Goal: Information Seeking & Learning: Learn about a topic

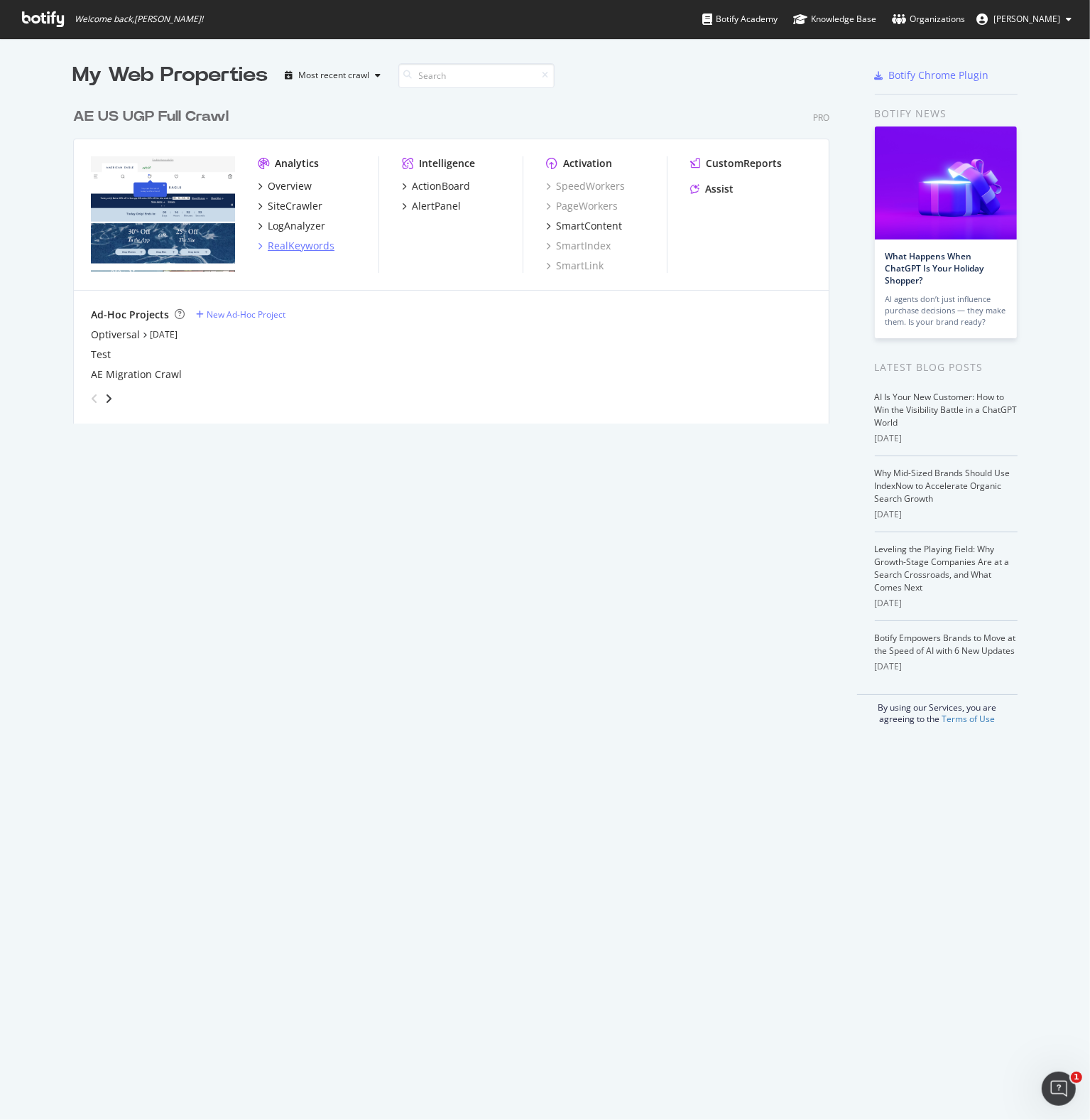
click at [303, 244] on div "RealKeywords" at bounding box center [301, 246] width 67 height 14
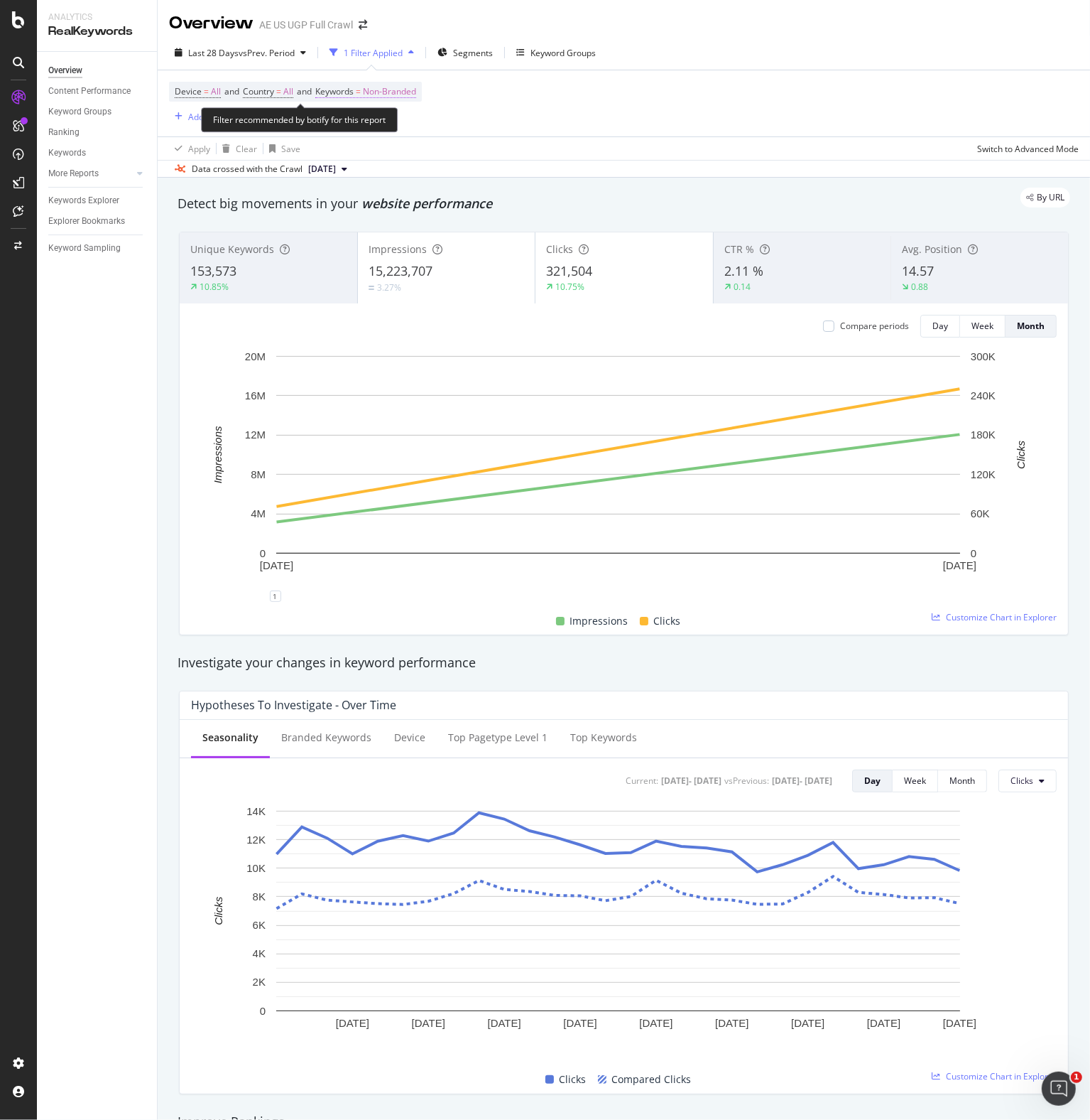
click at [398, 85] on span "Non-Branded" at bounding box center [389, 91] width 53 height 20
click at [377, 130] on div "Non-Branded" at bounding box center [375, 125] width 76 height 21
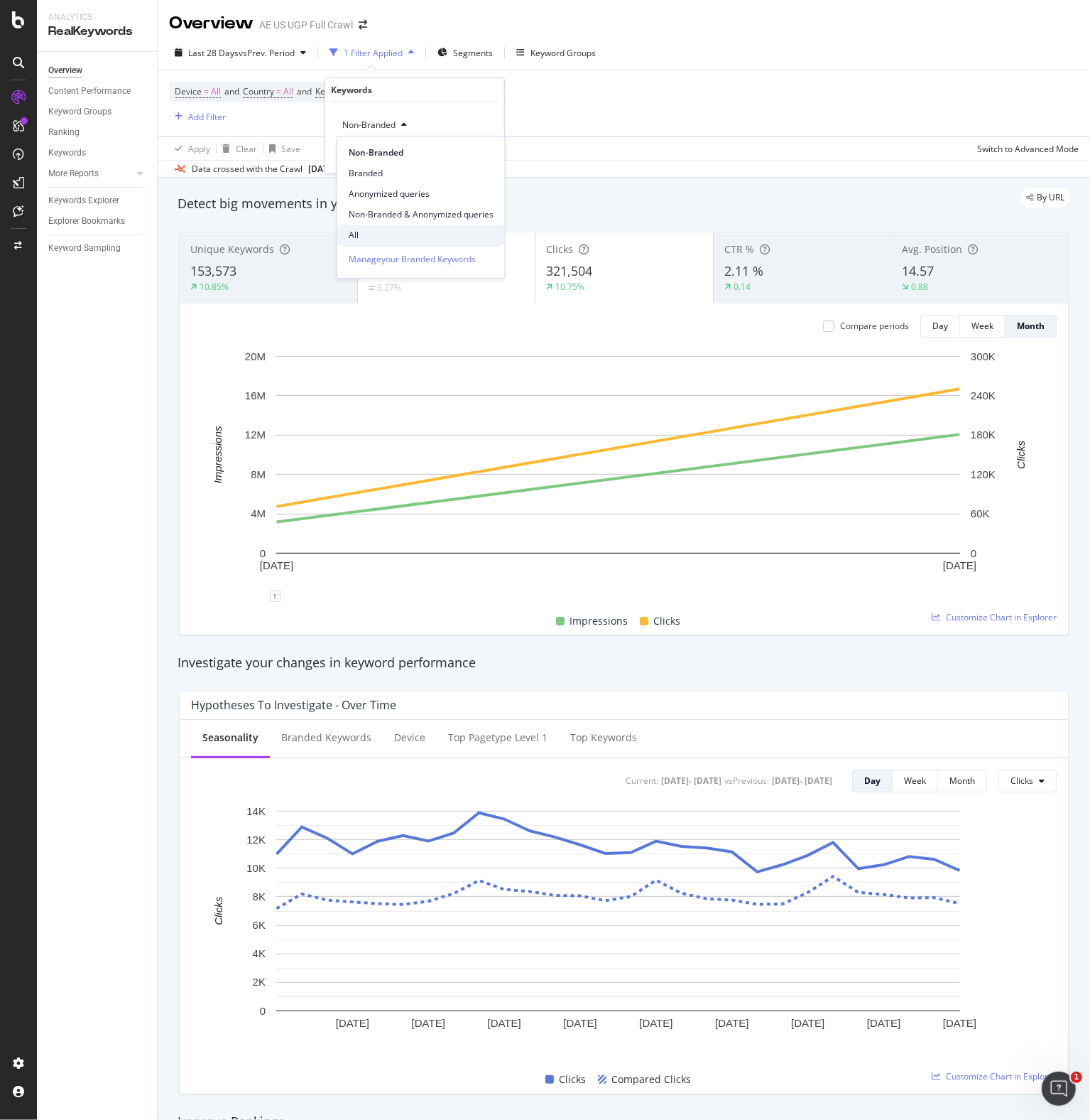
click at [354, 239] on span "All" at bounding box center [421, 235] width 145 height 13
click at [484, 153] on div "Apply" at bounding box center [481, 154] width 22 height 12
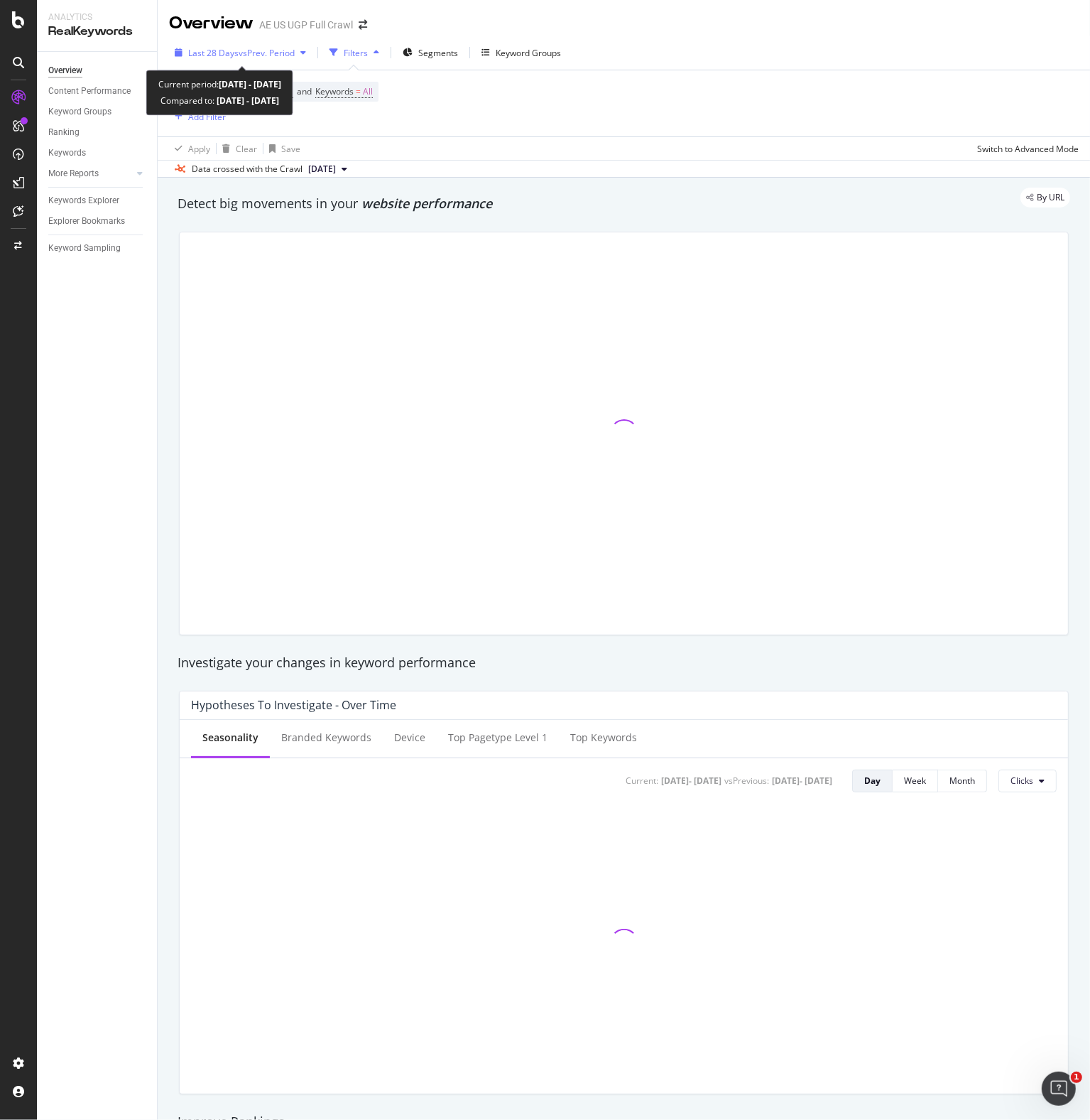
click at [230, 55] on span "Last 28 Days" at bounding box center [214, 53] width 50 height 12
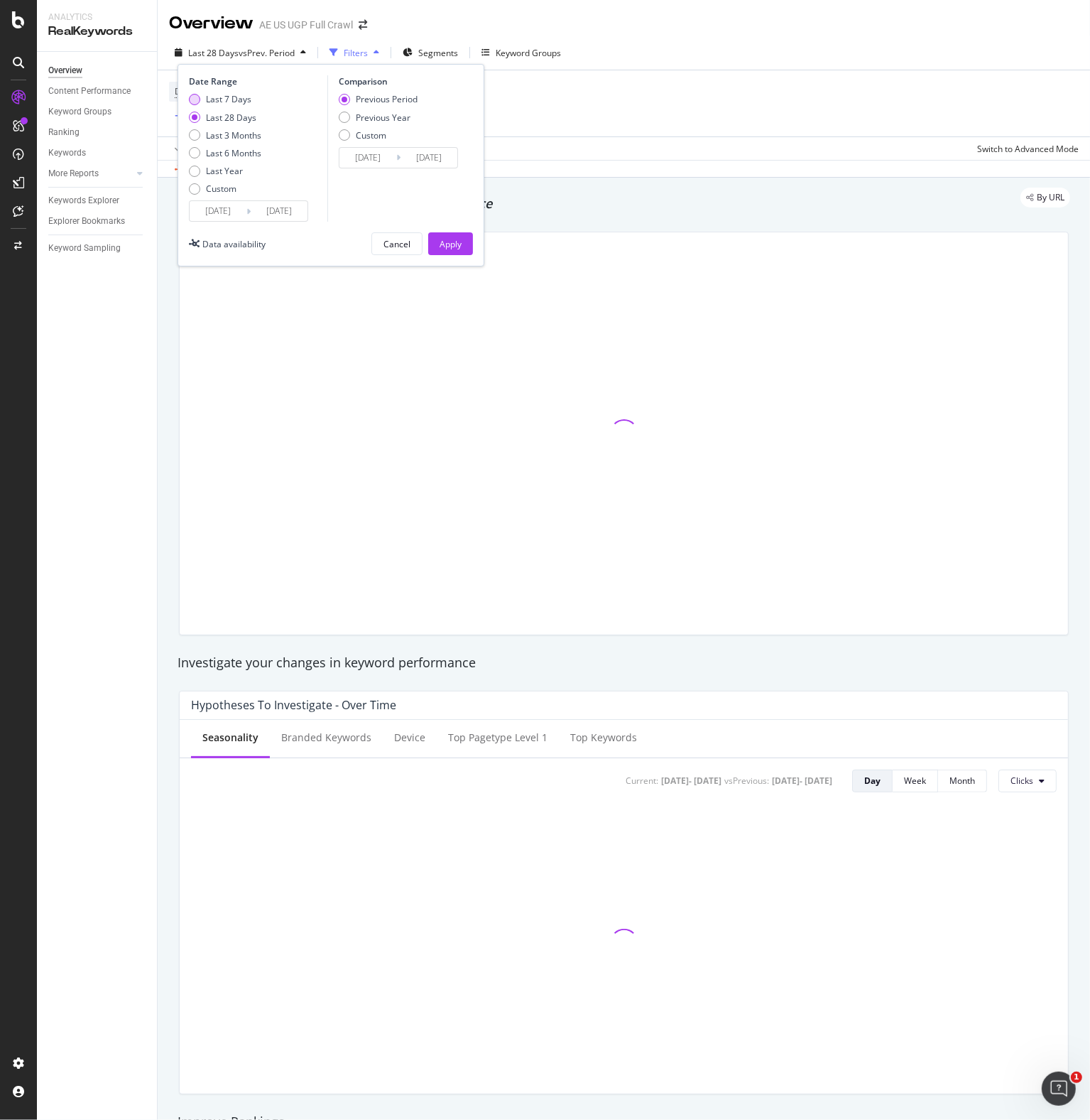
click at [220, 99] on div "Last 7 Days" at bounding box center [229, 99] width 46 height 12
type input "[DATE]"
click at [226, 215] on input "[DATE]" at bounding box center [217, 211] width 57 height 20
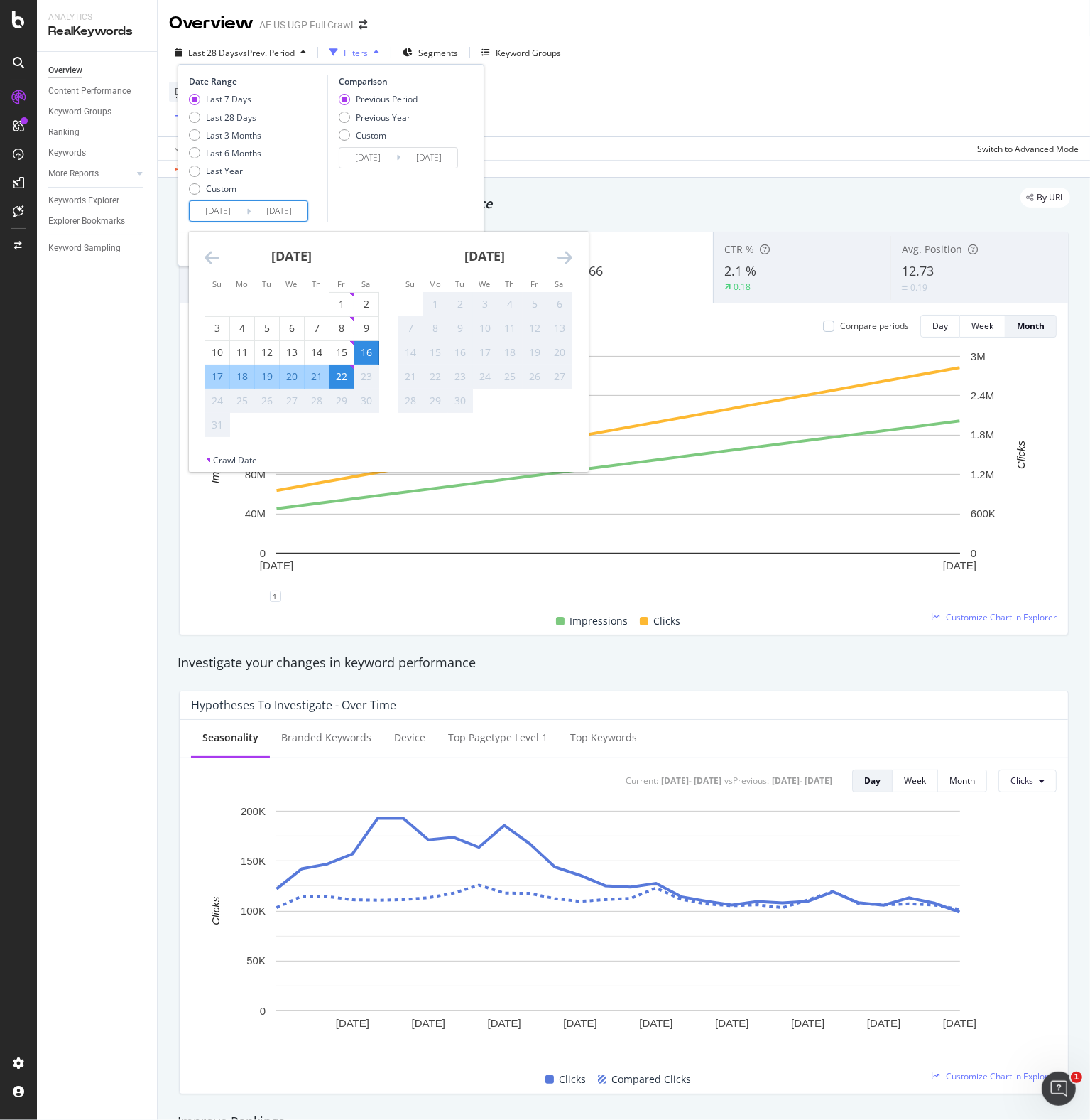
click at [366, 355] on div "16" at bounding box center [366, 352] width 24 height 14
click at [331, 376] on div "22" at bounding box center [342, 376] width 24 height 14
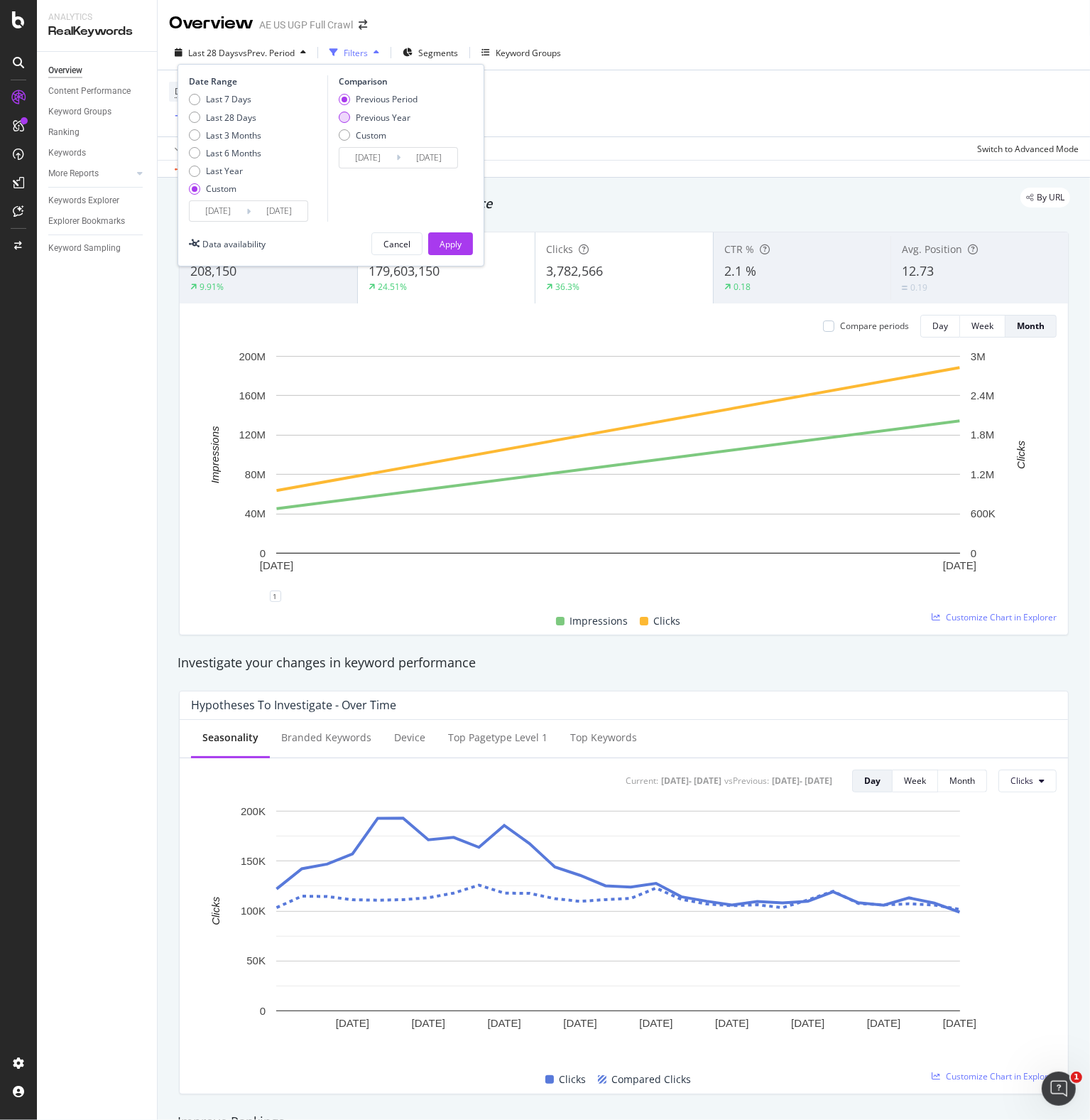
click at [372, 119] on div "Previous Year" at bounding box center [383, 118] width 55 height 12
type input "[DATE]"
click at [455, 241] on div "Apply" at bounding box center [450, 244] width 22 height 12
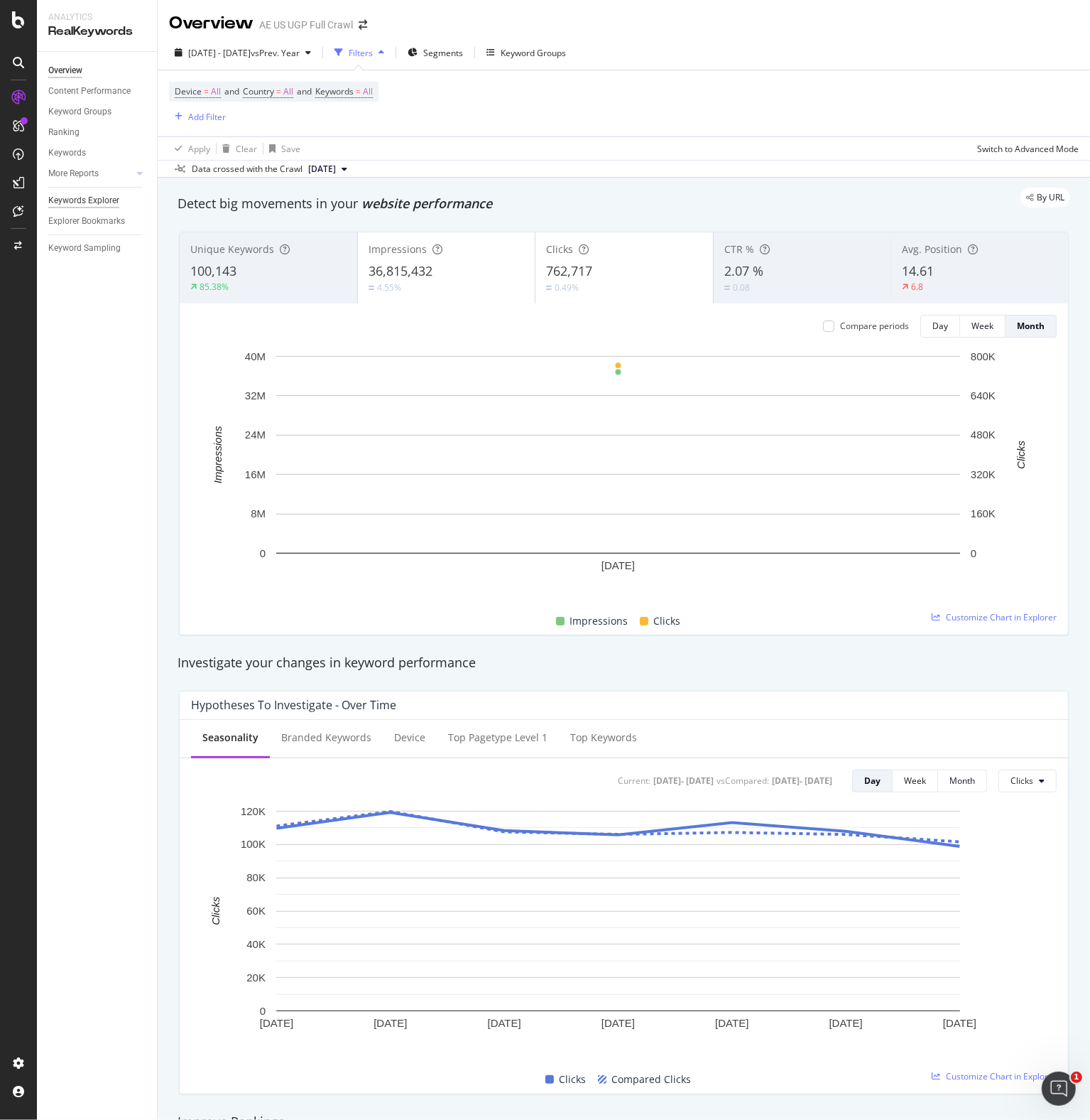
click at [83, 205] on div "Keywords Explorer" at bounding box center [84, 201] width 71 height 15
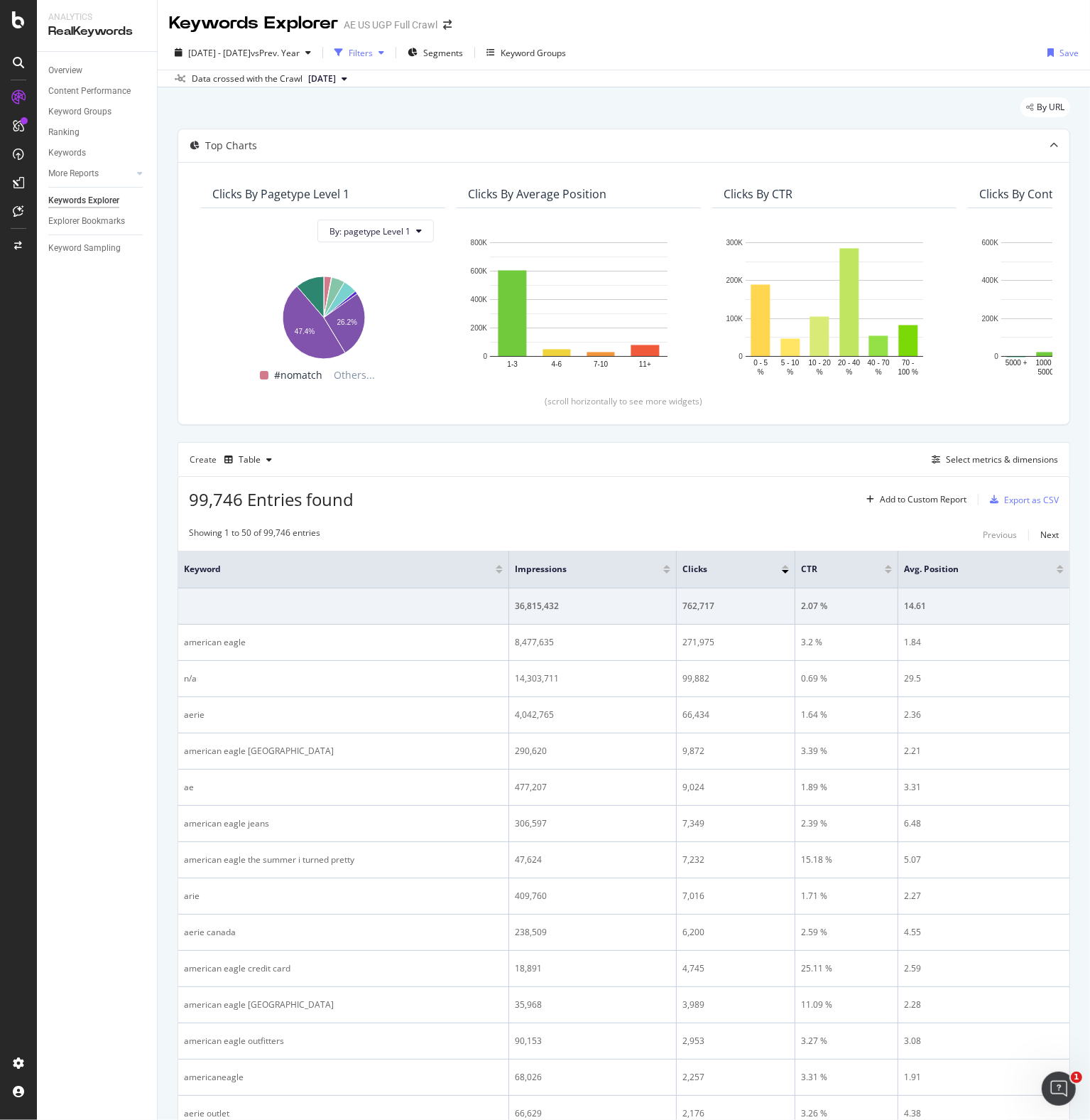
click at [384, 49] on icon "button" at bounding box center [381, 52] width 5 height 8
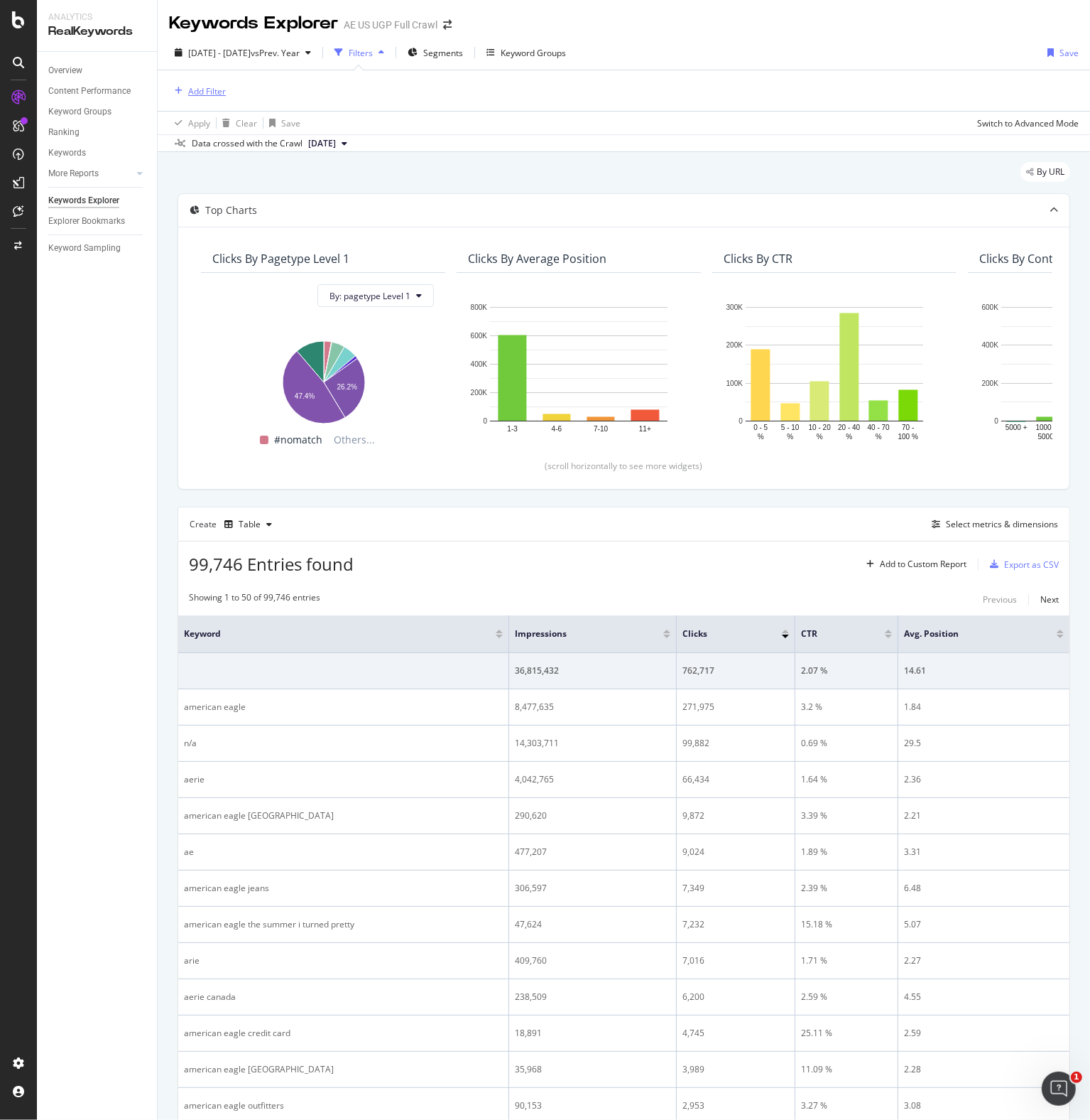
click at [219, 87] on div "Add Filter" at bounding box center [208, 91] width 38 height 12
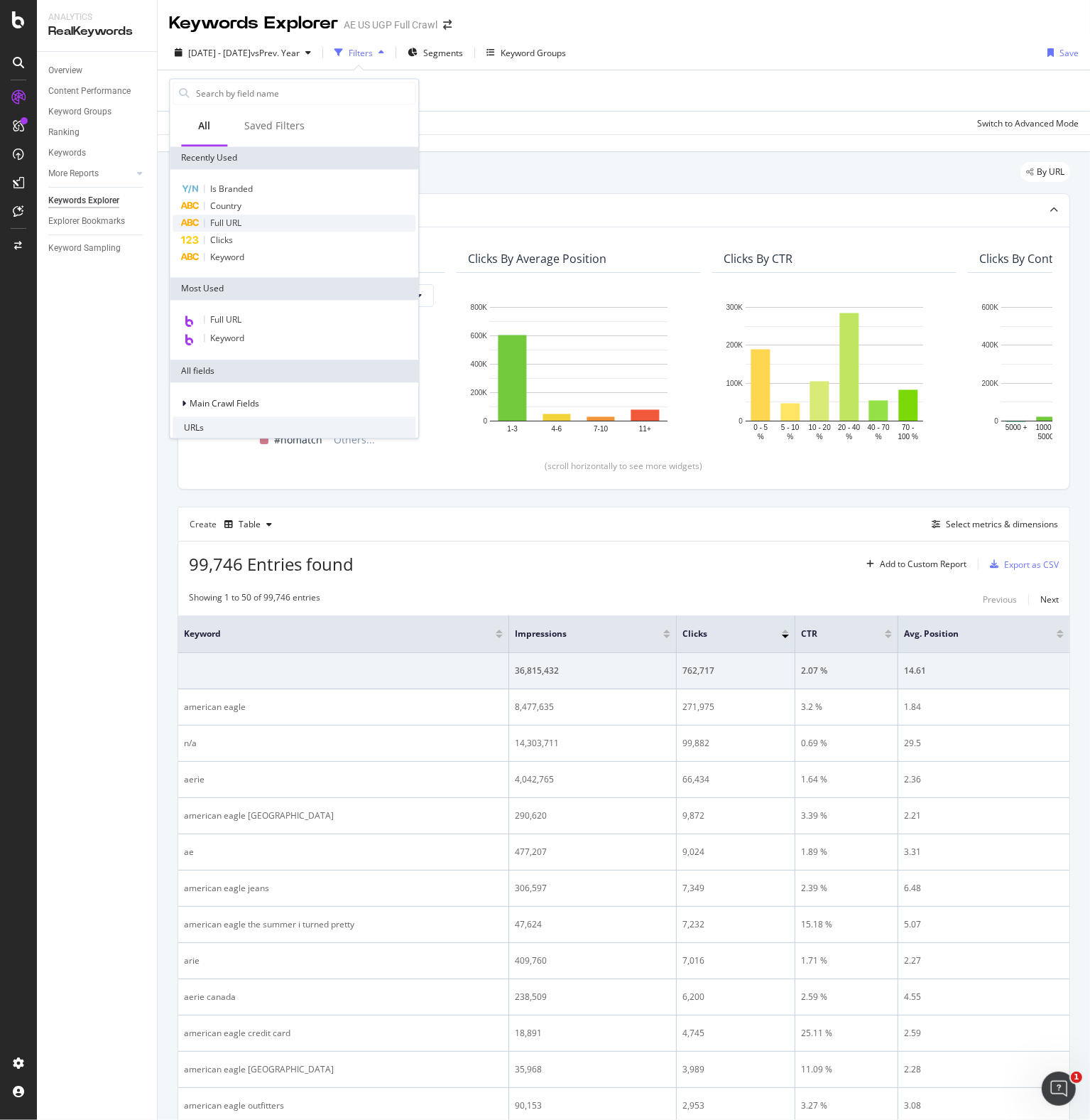
click at [213, 221] on span "Full URL" at bounding box center [226, 223] width 31 height 12
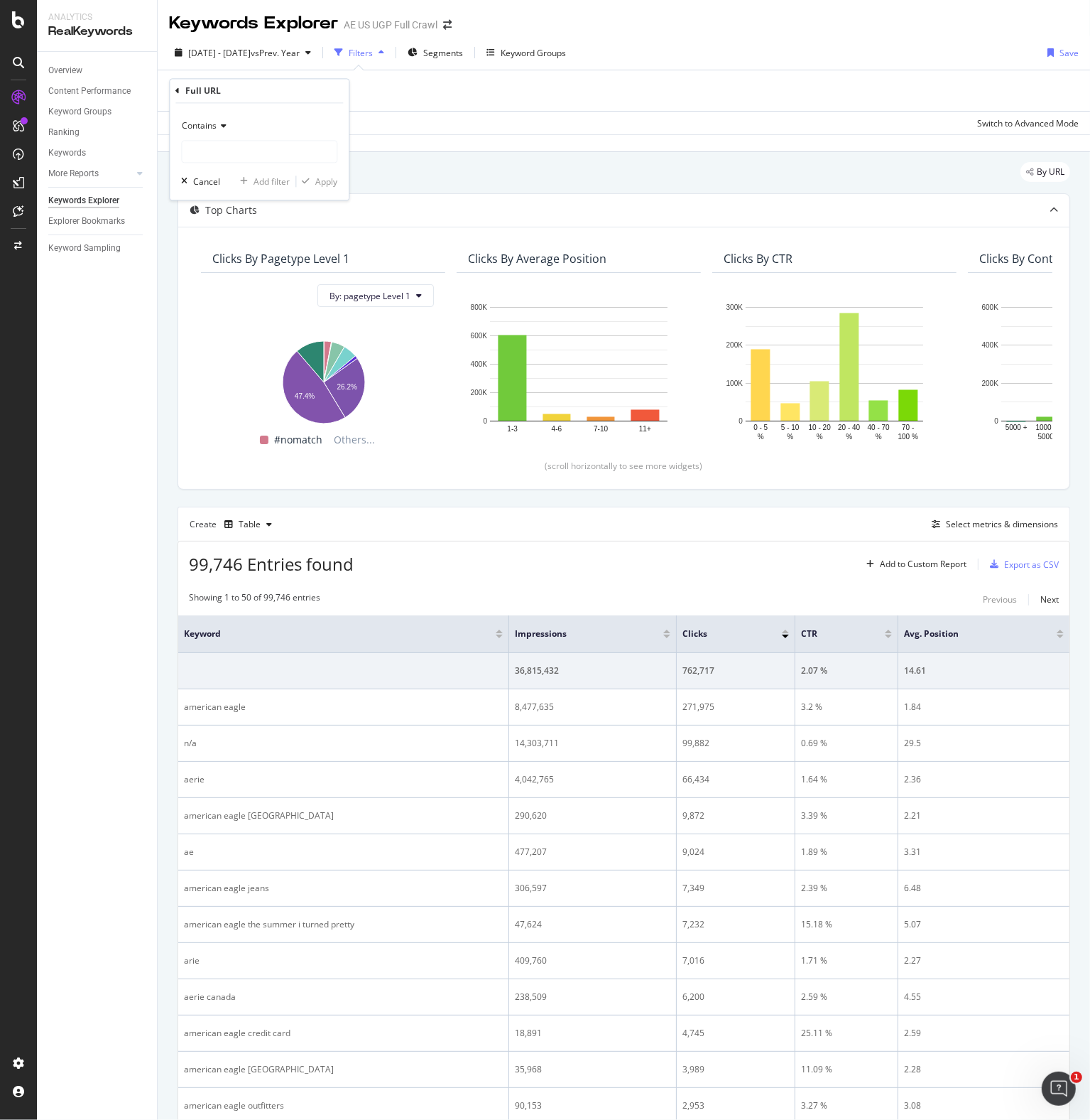
click at [222, 128] on icon at bounding box center [221, 126] width 10 height 8
click at [218, 276] on div "Doesn't contain" at bounding box center [261, 285] width 152 height 18
click at [204, 181] on div "Cancel" at bounding box center [207, 182] width 27 height 12
click at [1012, 524] on div "Select metrics & dimensions" at bounding box center [1003, 524] width 112 height 12
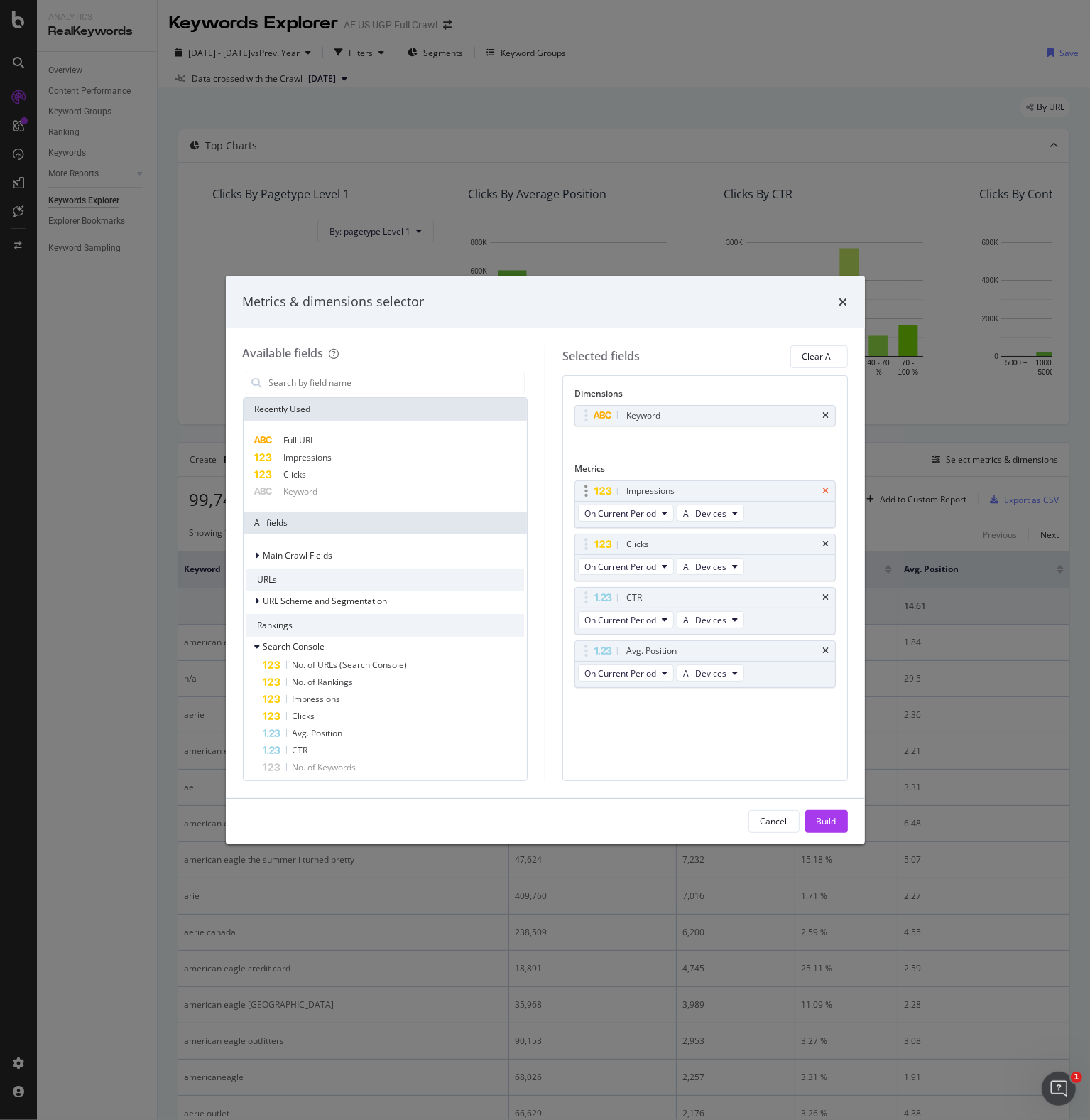
click at [827, 489] on icon "times" at bounding box center [826, 490] width 6 height 8
click at [827, 540] on icon "times" at bounding box center [826, 544] width 6 height 8
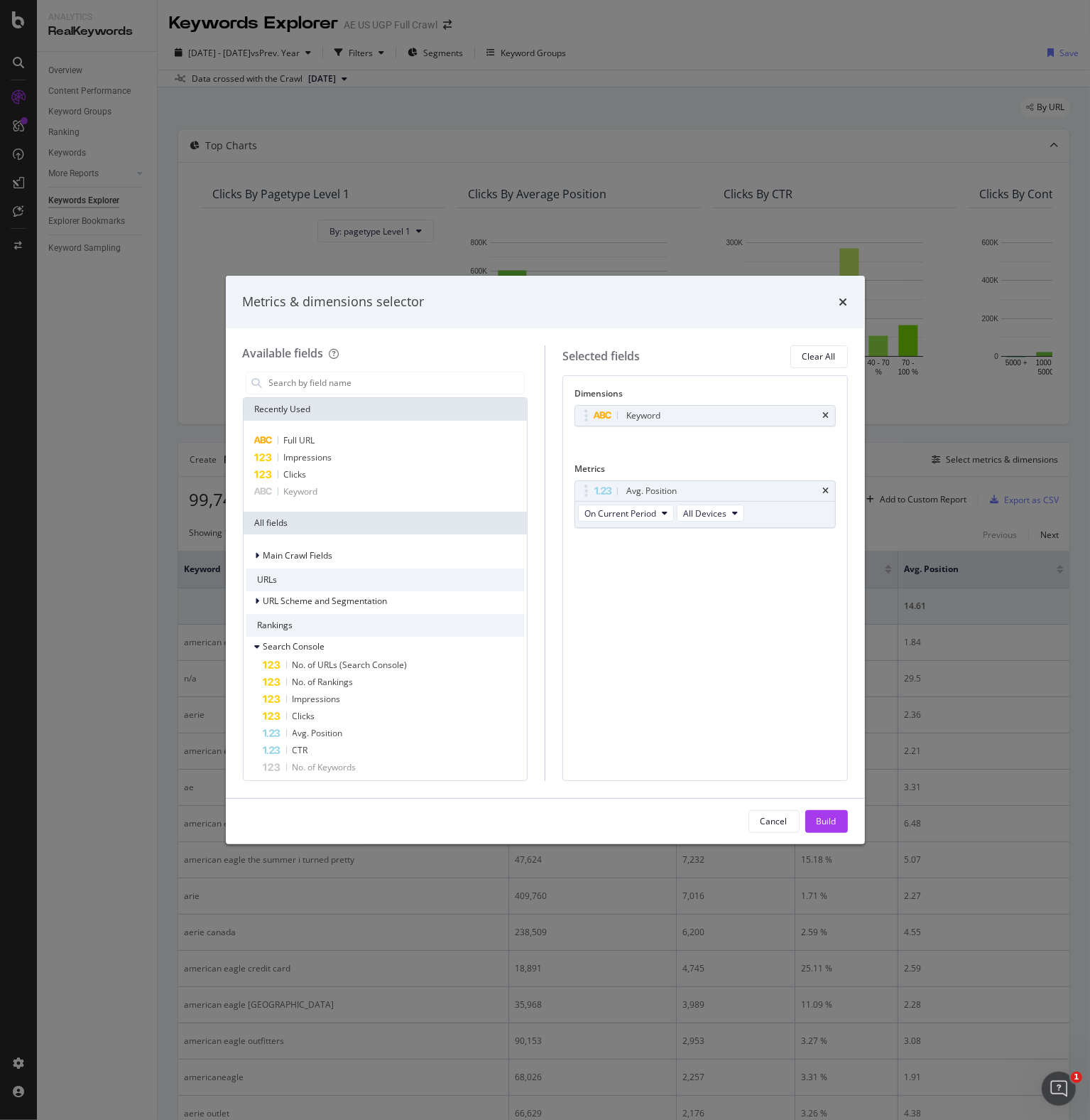
click at [827, 489] on icon "times" at bounding box center [826, 490] width 6 height 8
click at [314, 474] on div "Clicks" at bounding box center [385, 474] width 278 height 17
click at [312, 471] on div "Clicks" at bounding box center [385, 474] width 278 height 17
click at [317, 457] on span "Impressions" at bounding box center [309, 457] width 49 height 12
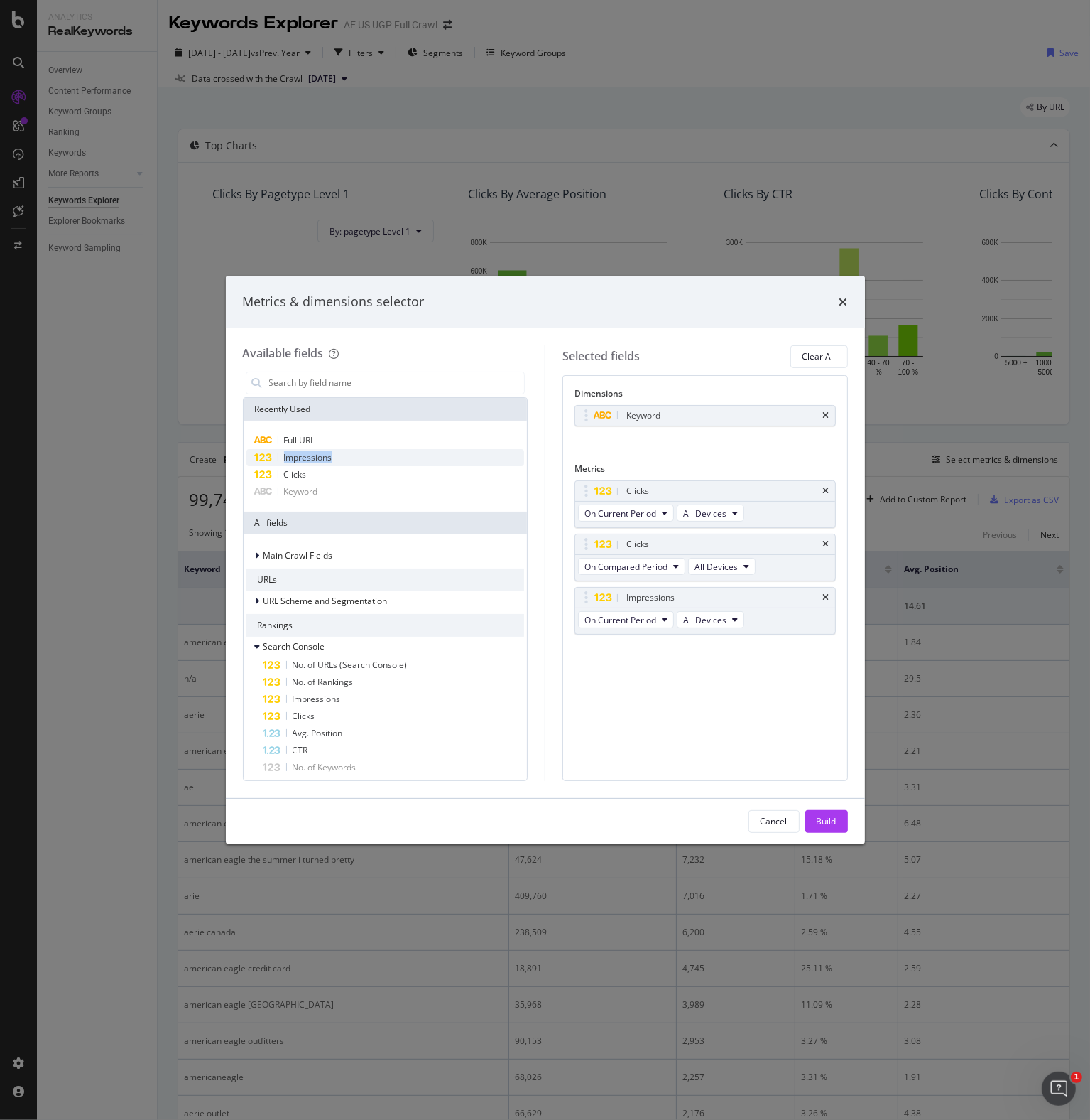
click at [317, 457] on span "Impressions" at bounding box center [309, 457] width 49 height 12
click at [670, 570] on button "On Compared Period" at bounding box center [632, 566] width 107 height 17
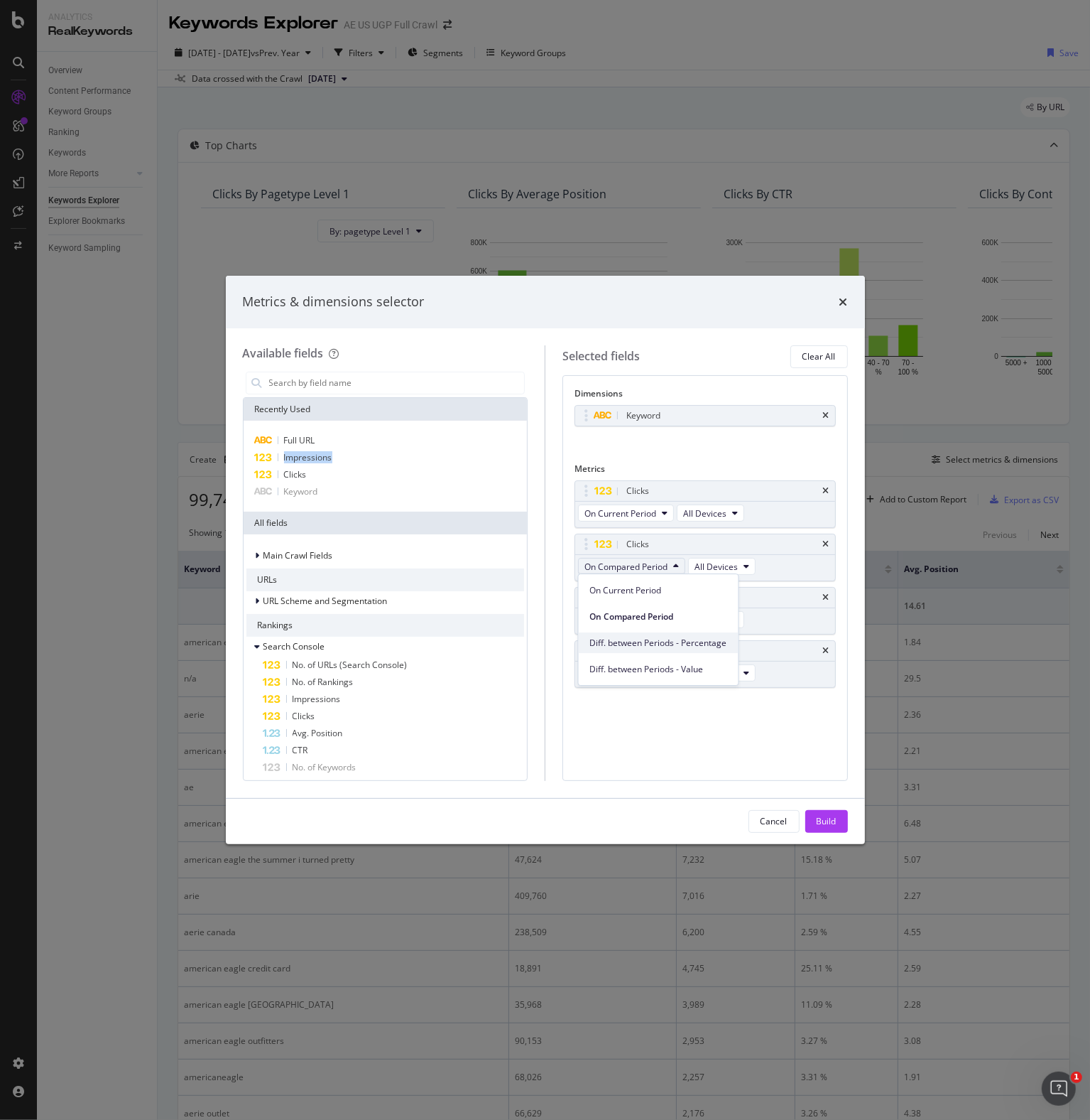
click at [672, 636] on span "Diff. between Periods - Percentage" at bounding box center [658, 642] width 137 height 13
click at [675, 676] on button "On Compared Period" at bounding box center [632, 673] width 107 height 17
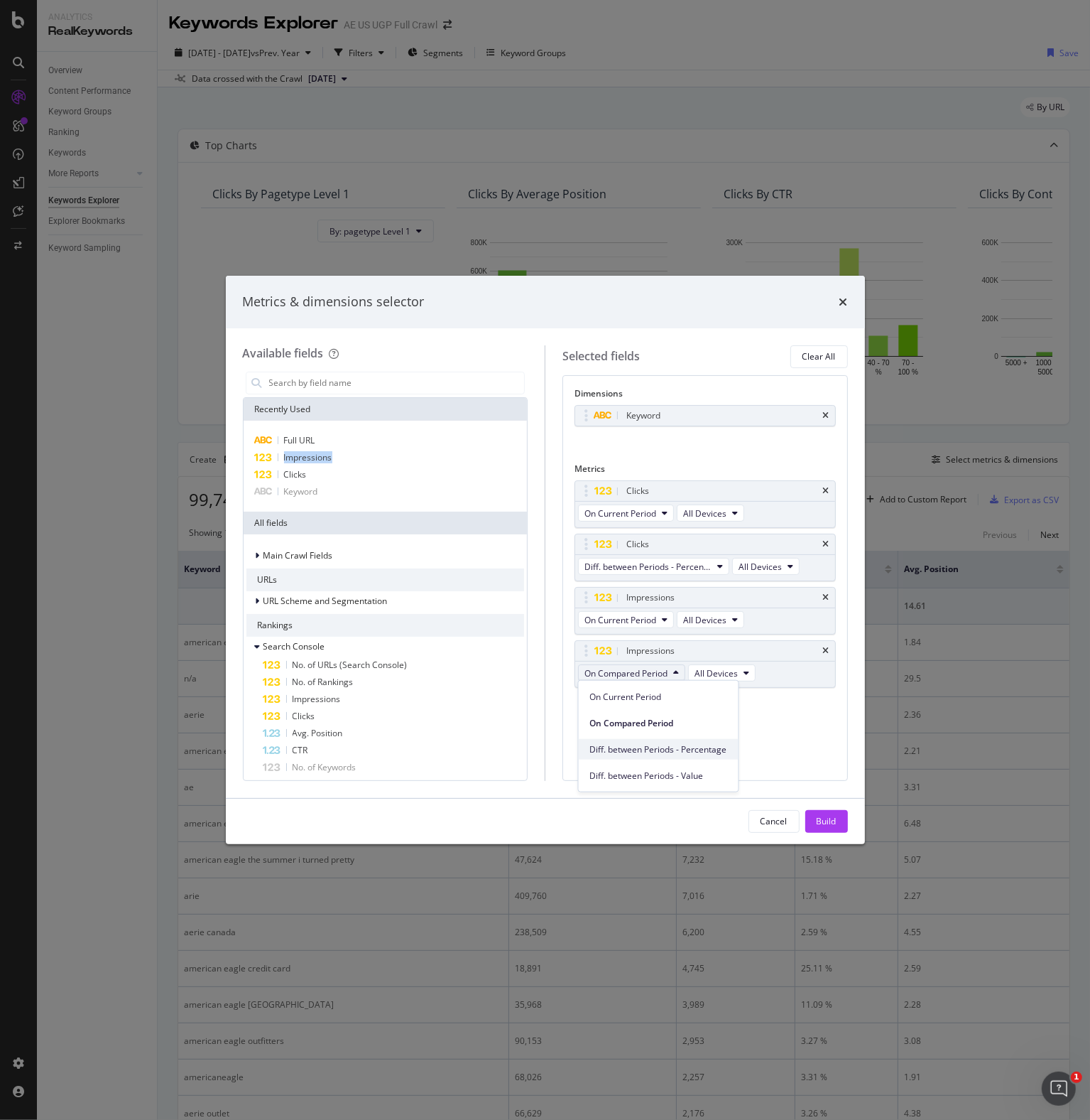
click at [670, 744] on span "Diff. between Periods - Percentage" at bounding box center [658, 748] width 137 height 13
click at [821, 827] on div "Build" at bounding box center [827, 821] width 20 height 12
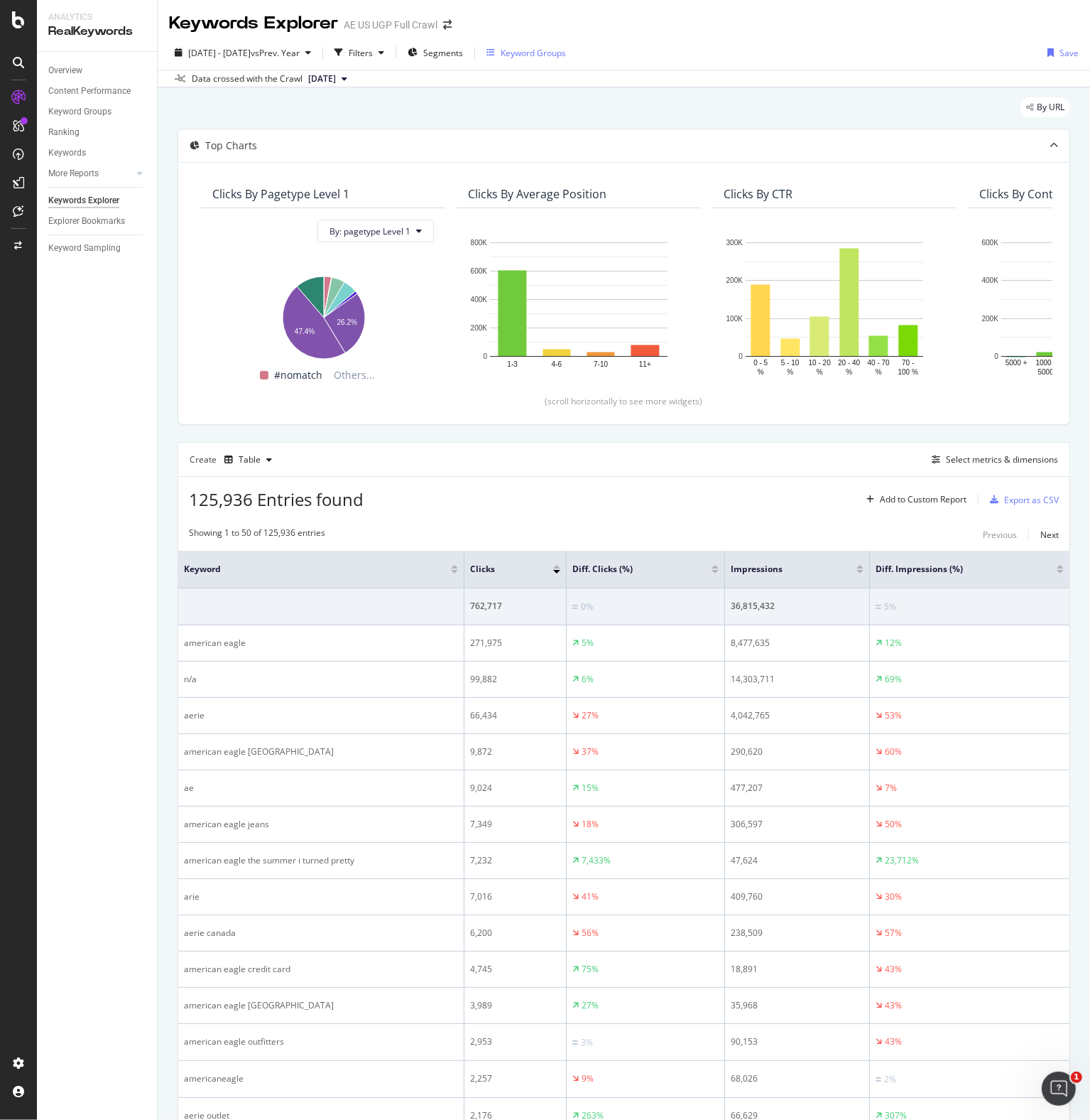
click at [566, 58] on div "Keyword Groups" at bounding box center [534, 53] width 65 height 12
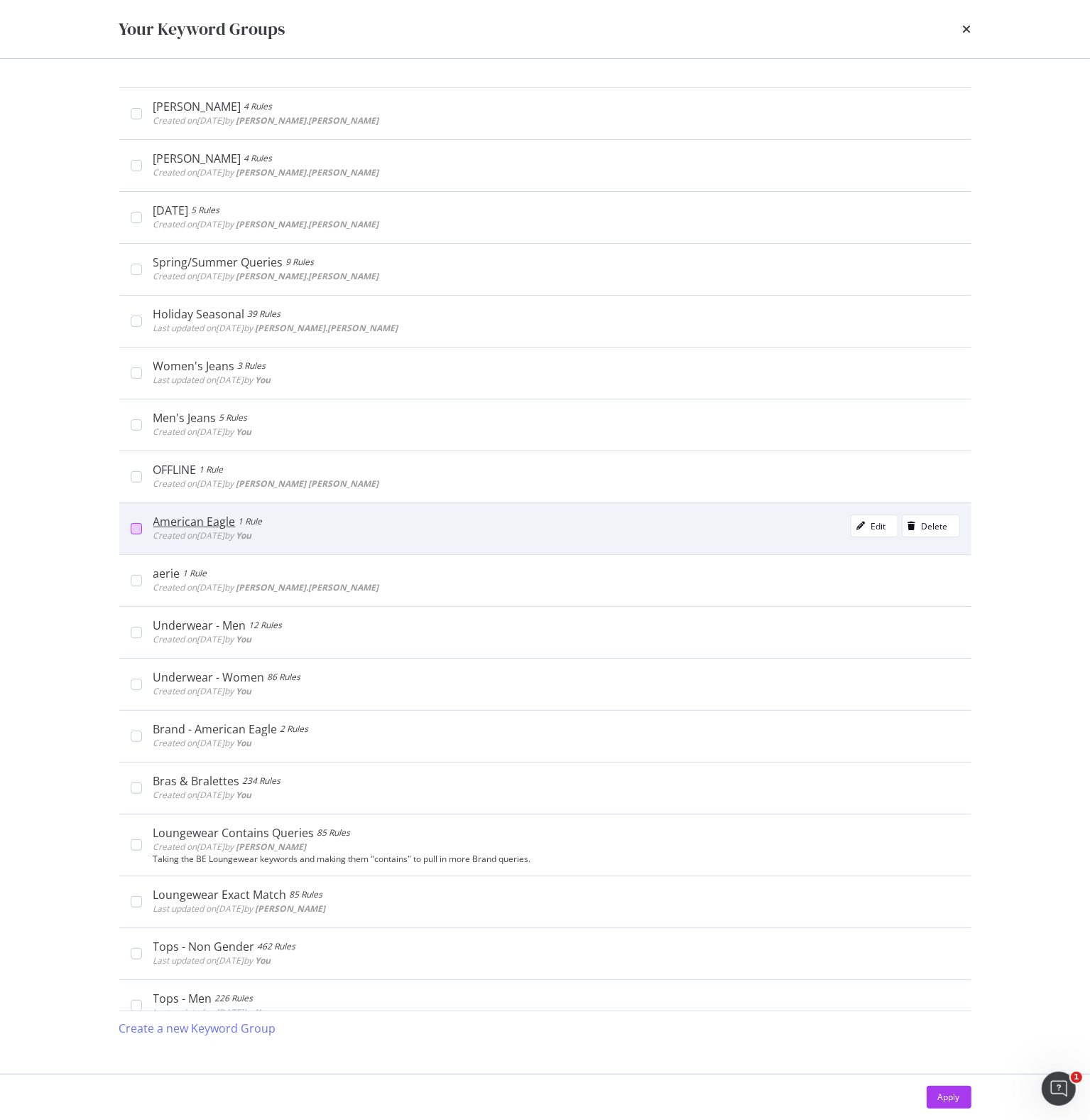
click at [135, 528] on div "modal" at bounding box center [136, 528] width 11 height 11
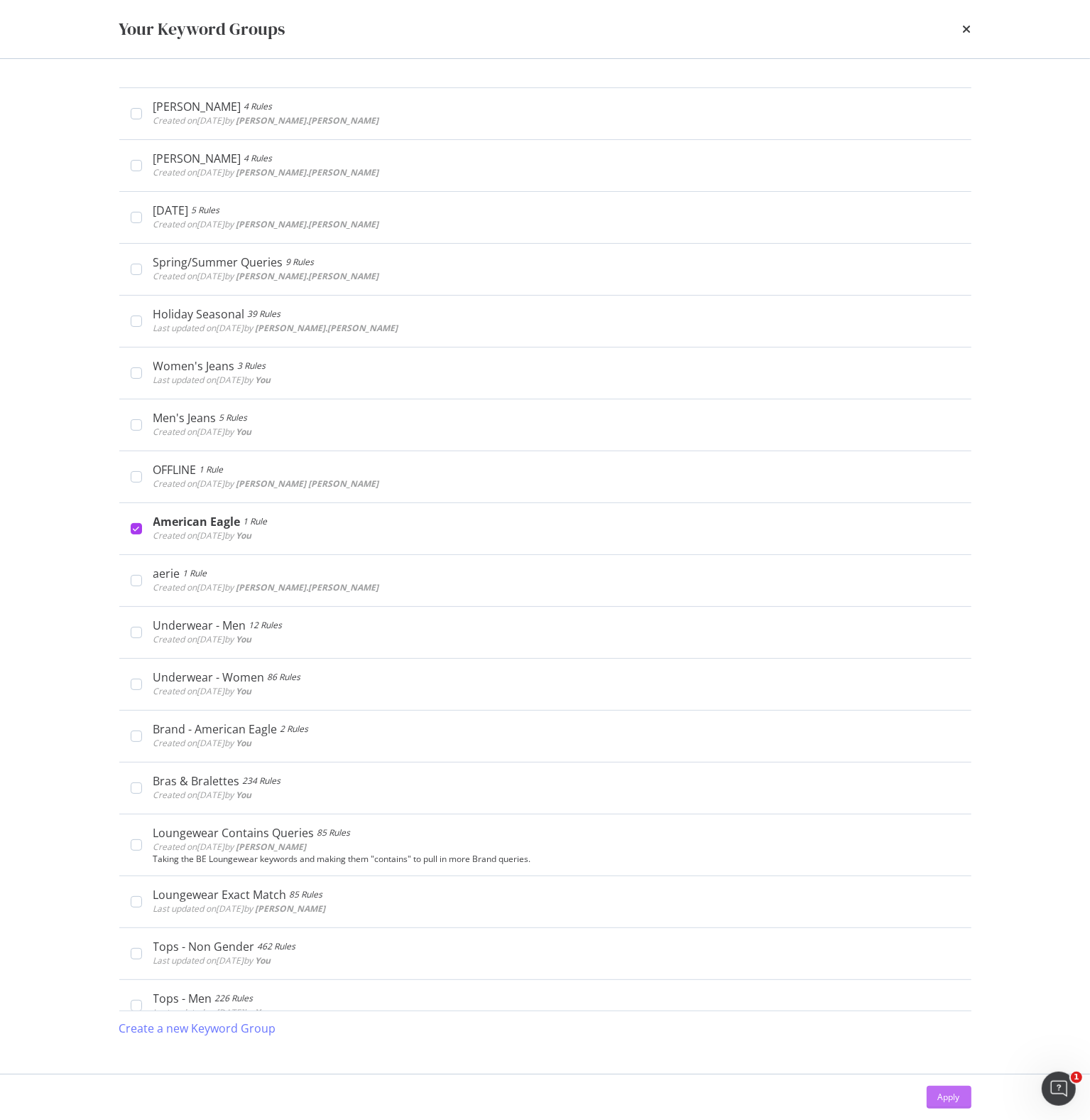
click at [959, 1099] on div "Apply" at bounding box center [949, 1096] width 22 height 12
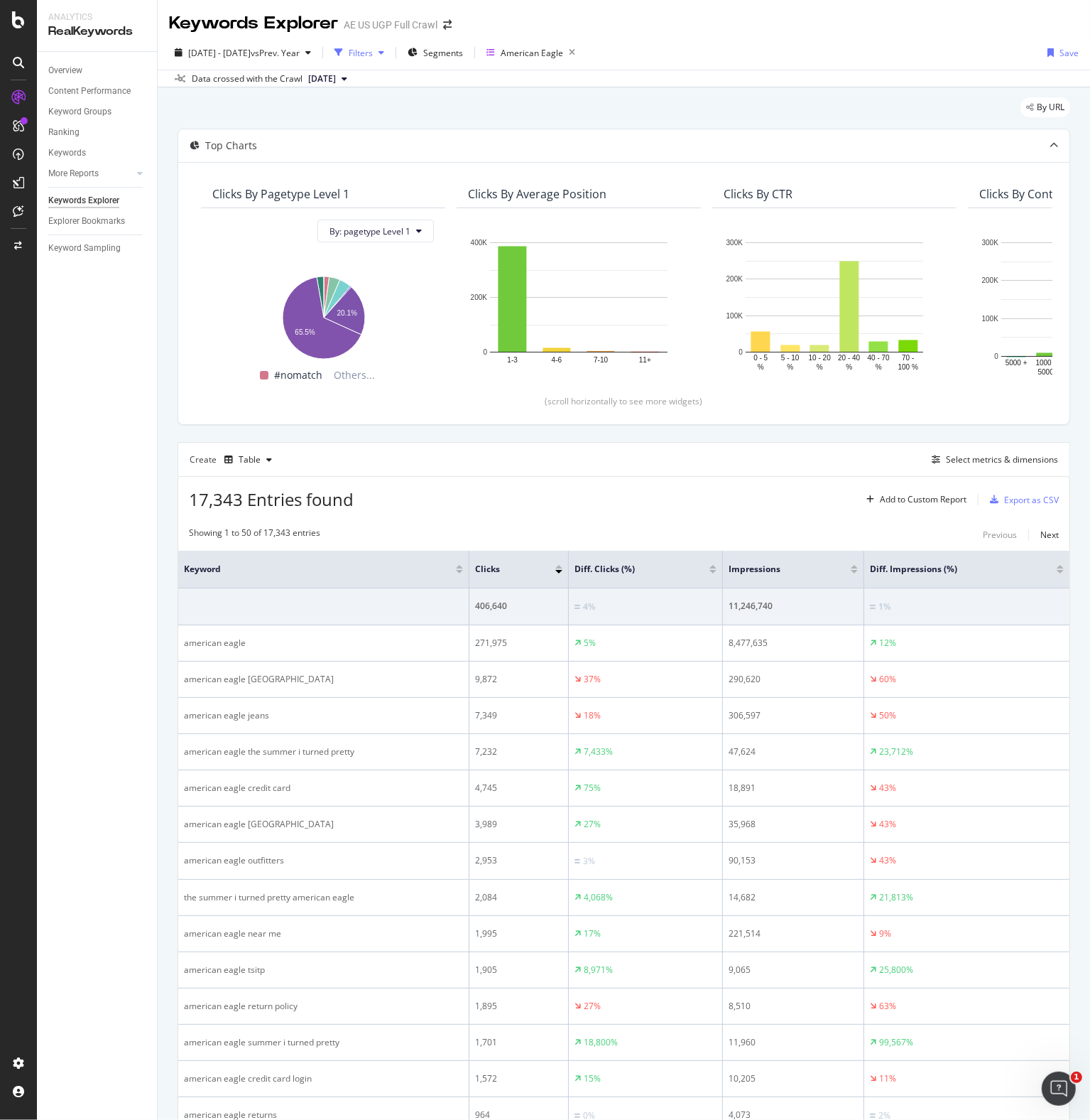
click at [390, 56] on div "button" at bounding box center [382, 52] width 17 height 8
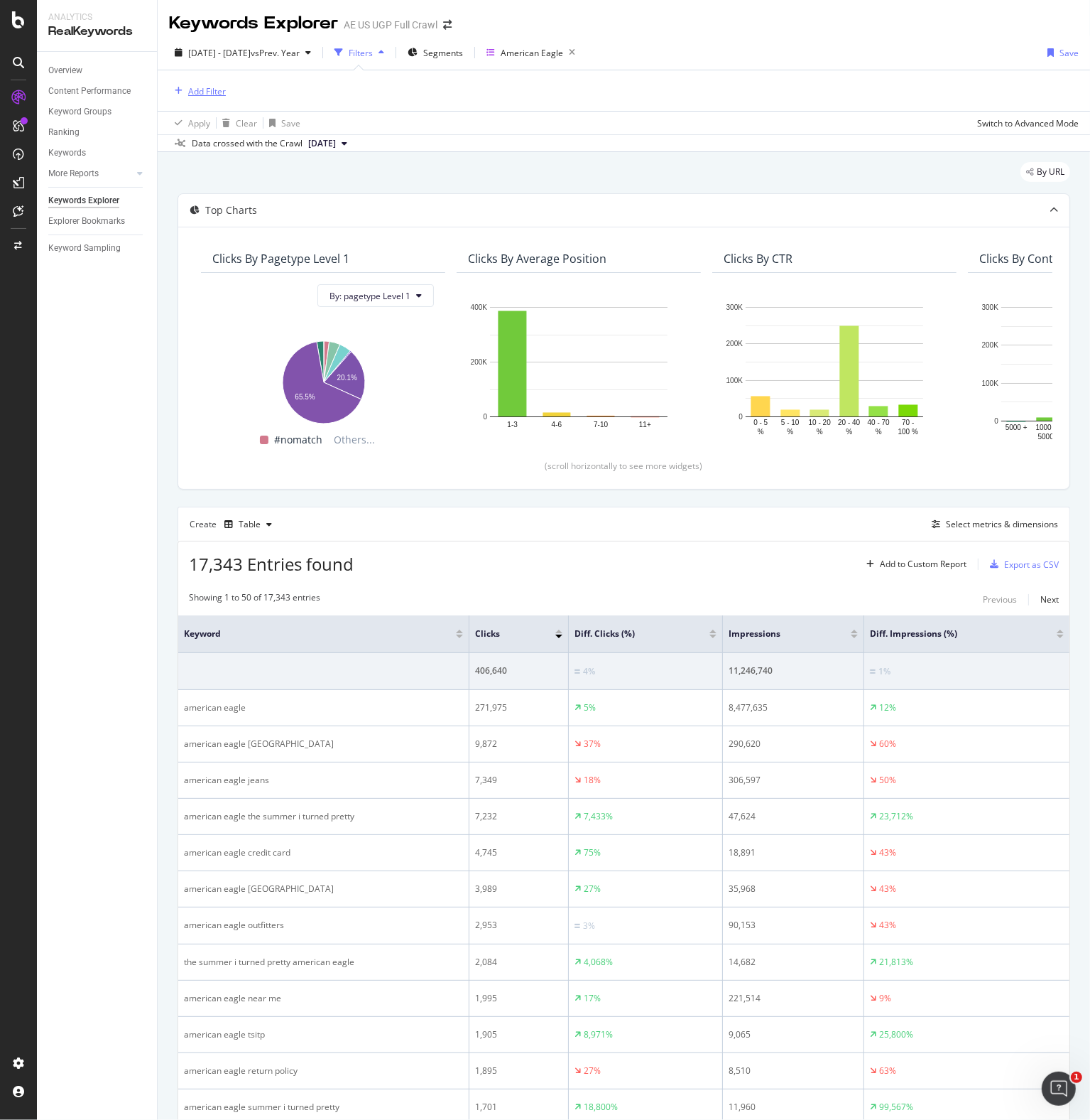
click at [211, 87] on div "Add Filter" at bounding box center [208, 91] width 38 height 12
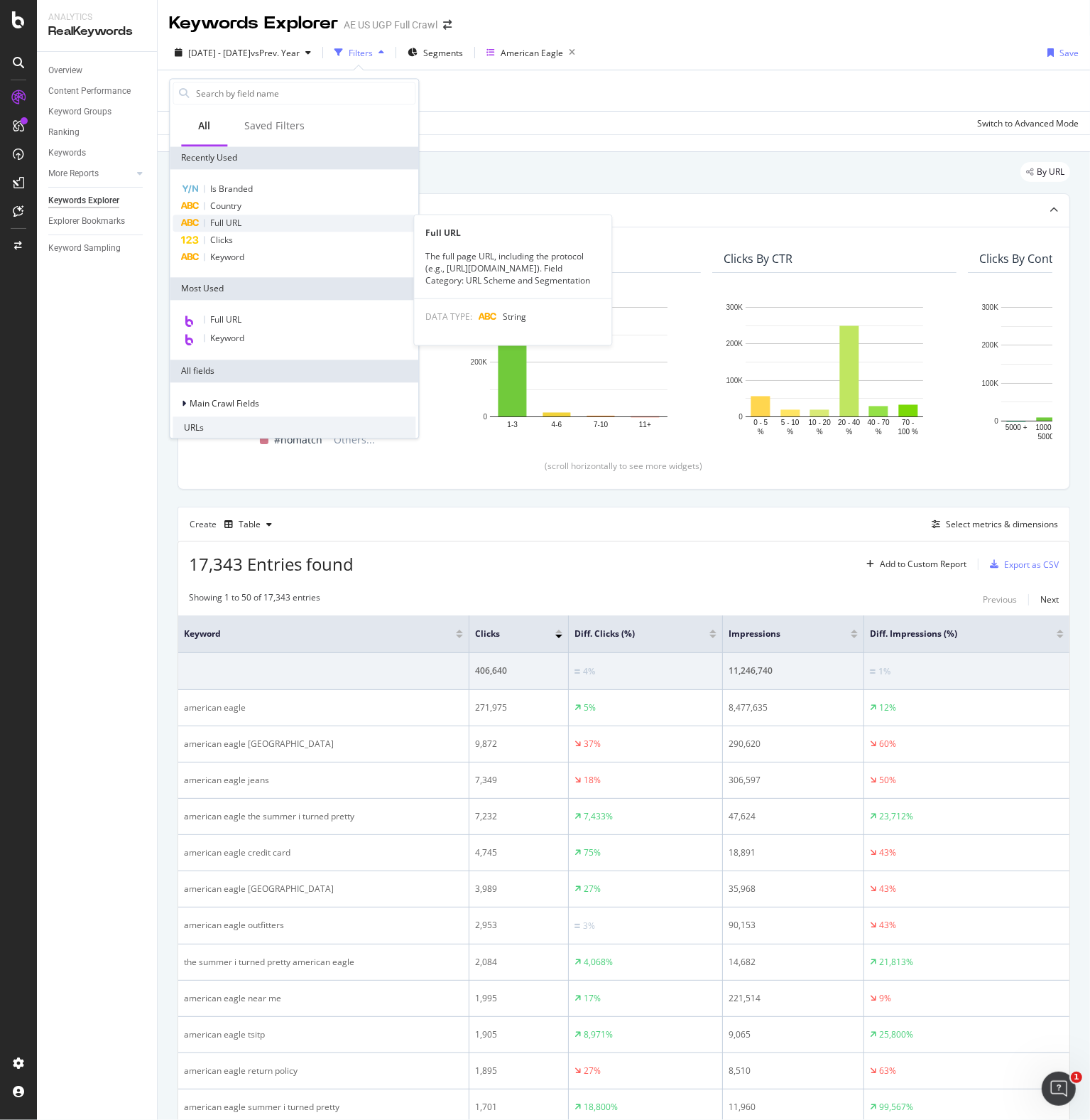
click at [261, 223] on div "Full URL" at bounding box center [294, 223] width 243 height 17
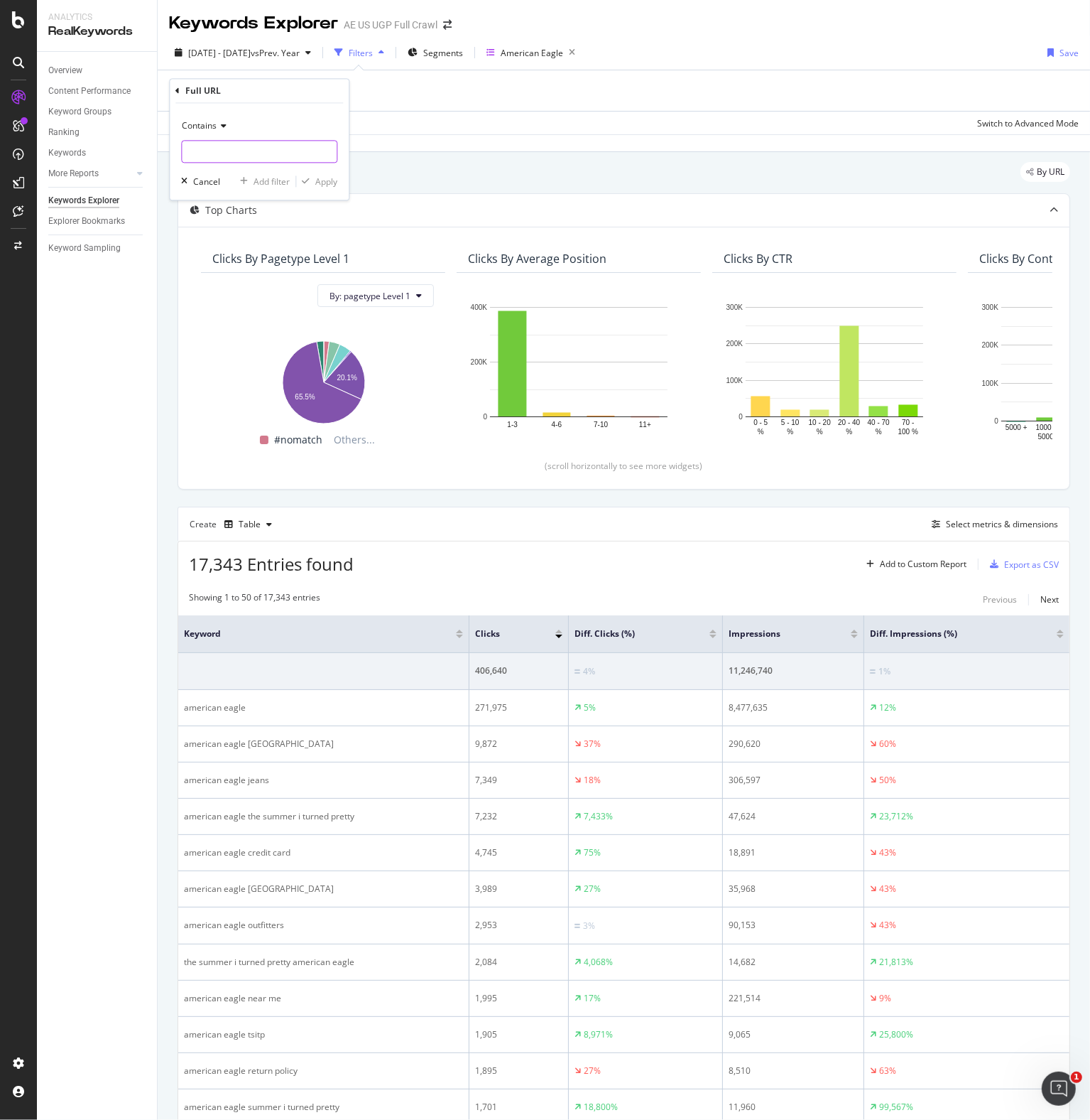
click at [227, 160] on input "text" at bounding box center [259, 152] width 155 height 23
click at [227, 135] on div "Contains" at bounding box center [259, 126] width 157 height 23
click at [252, 290] on div "Doesn't contain" at bounding box center [261, 285] width 152 height 18
click at [246, 157] on input "text" at bounding box center [259, 152] width 155 height 23
type input "/aerie/"
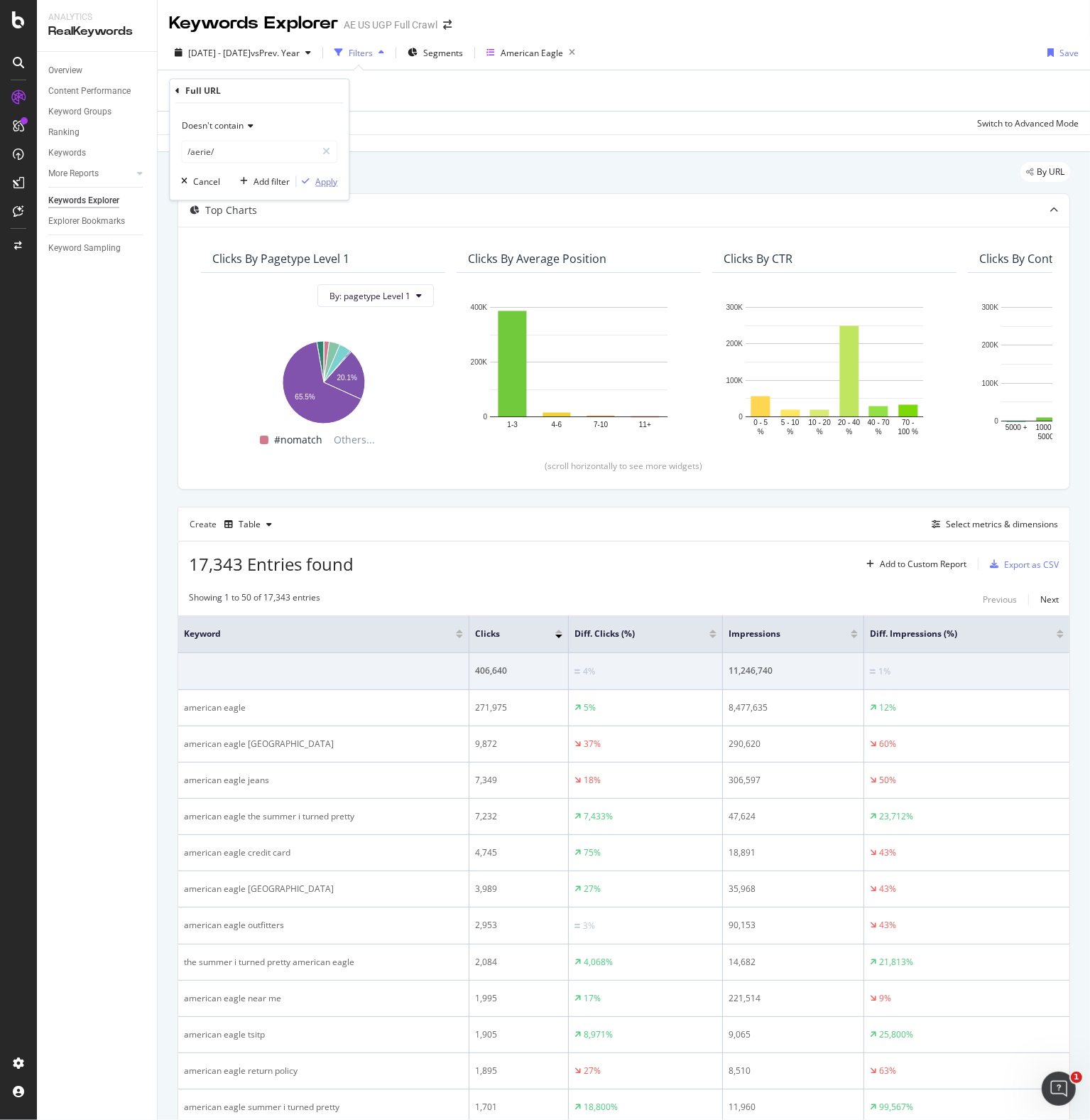
click at [322, 179] on div "Apply" at bounding box center [326, 182] width 22 height 12
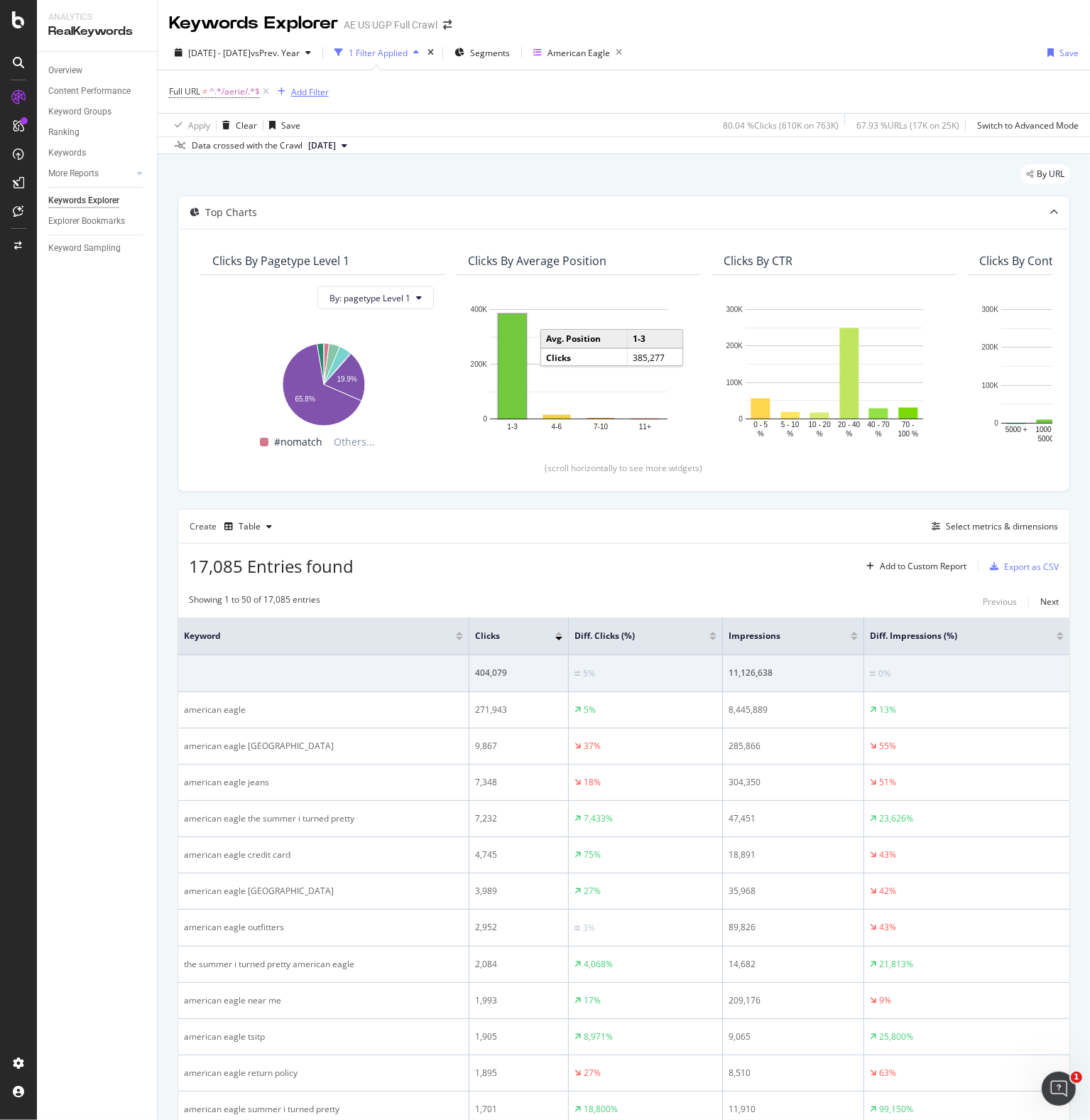
click at [319, 93] on div "Add Filter" at bounding box center [310, 92] width 38 height 12
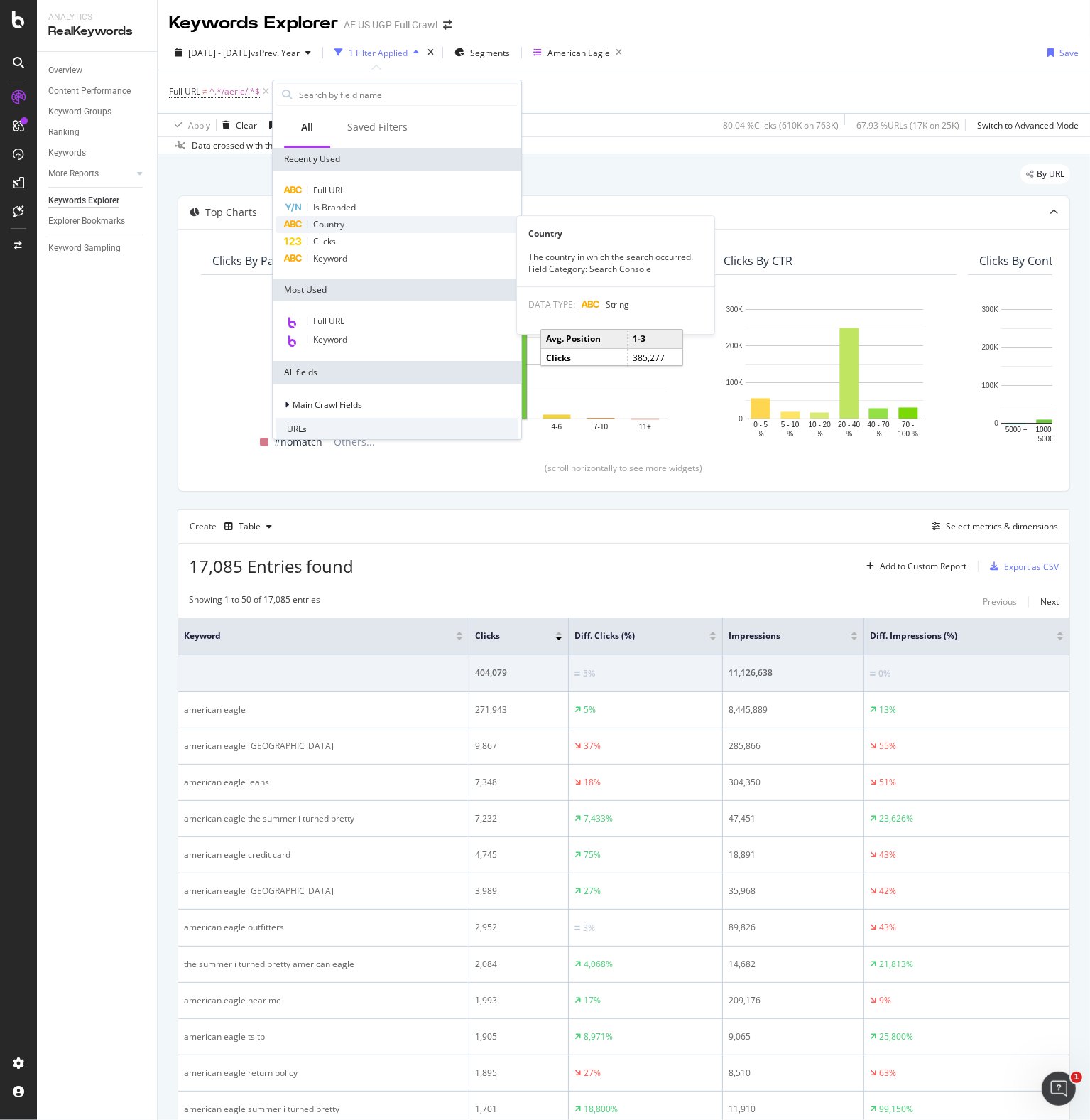
click at [347, 225] on div "Country" at bounding box center [398, 224] width 243 height 17
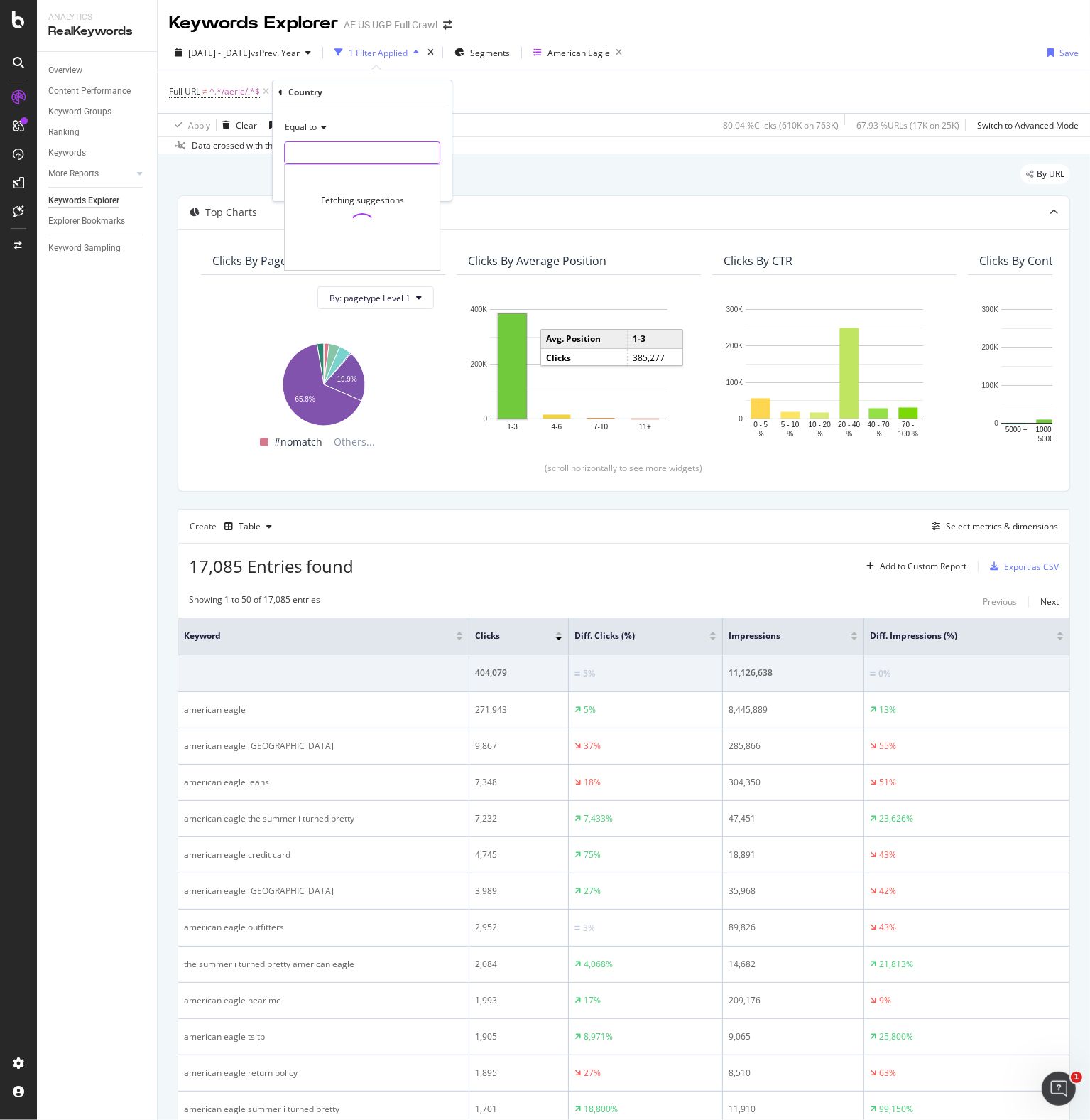
click at [319, 147] on input "text" at bounding box center [363, 153] width 155 height 23
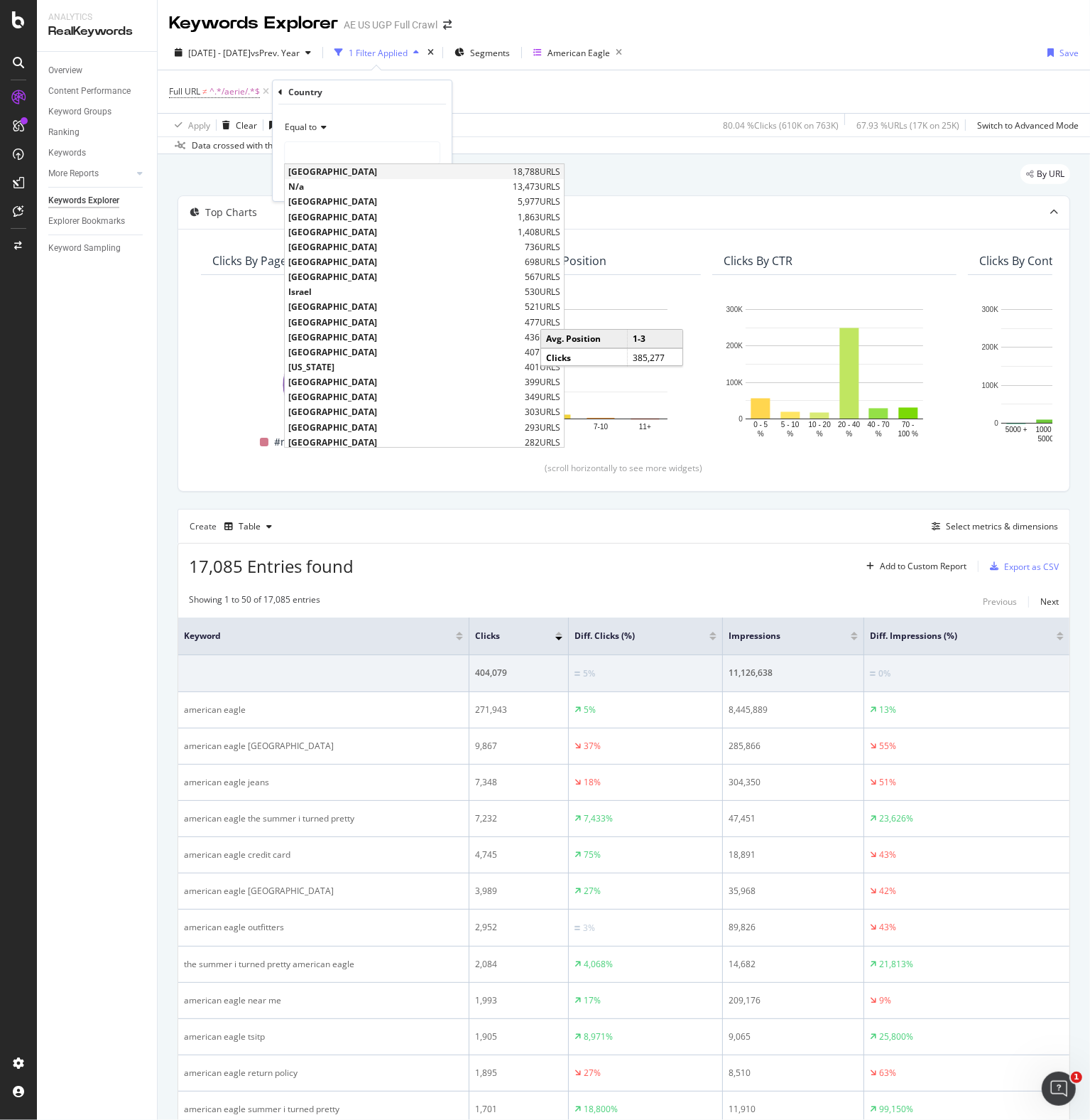
click at [331, 172] on span "[GEOGRAPHIC_DATA]" at bounding box center [398, 172] width 221 height 12
type input "[GEOGRAPHIC_DATA]"
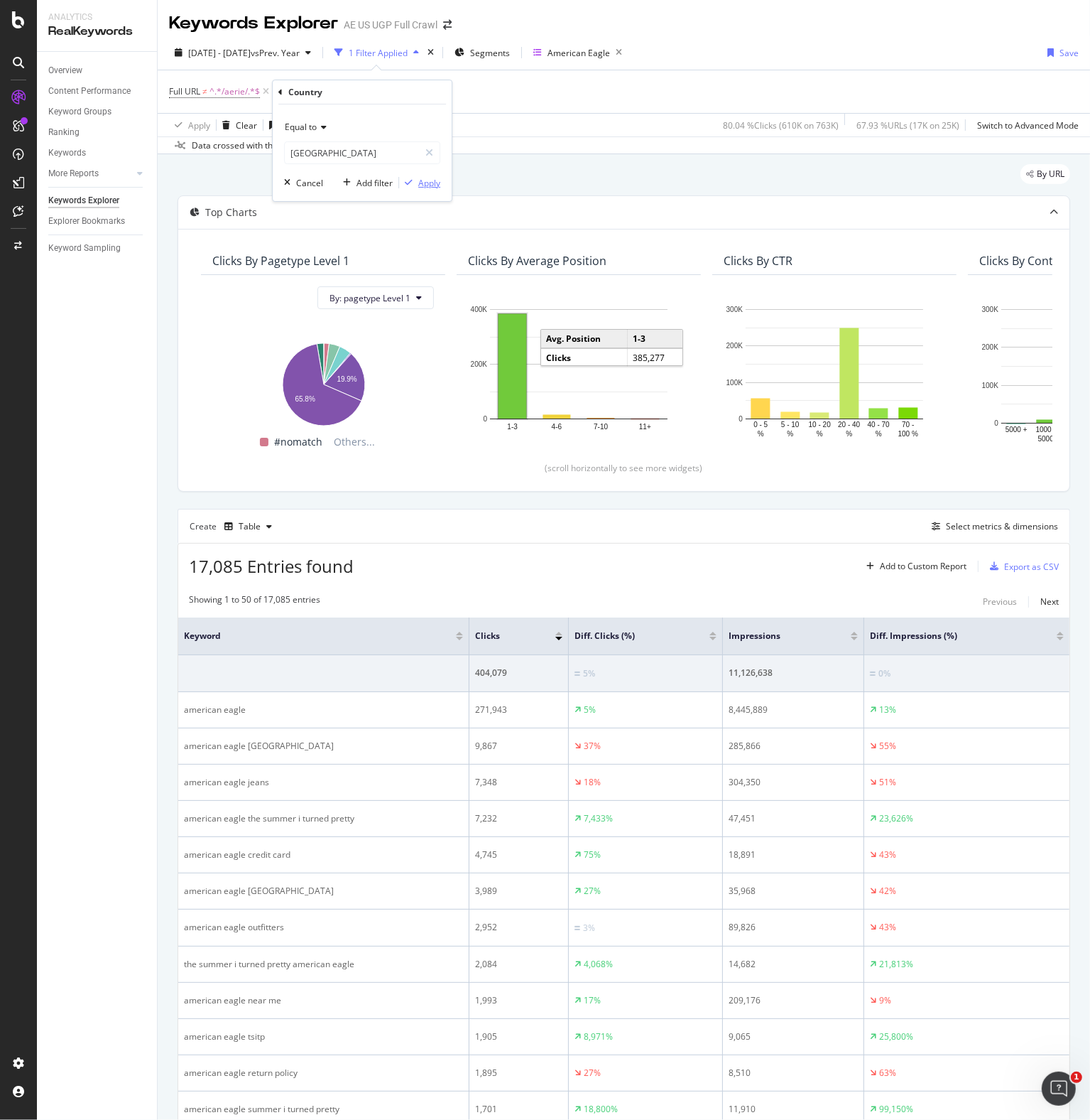
click at [415, 179] on div "button" at bounding box center [408, 182] width 19 height 8
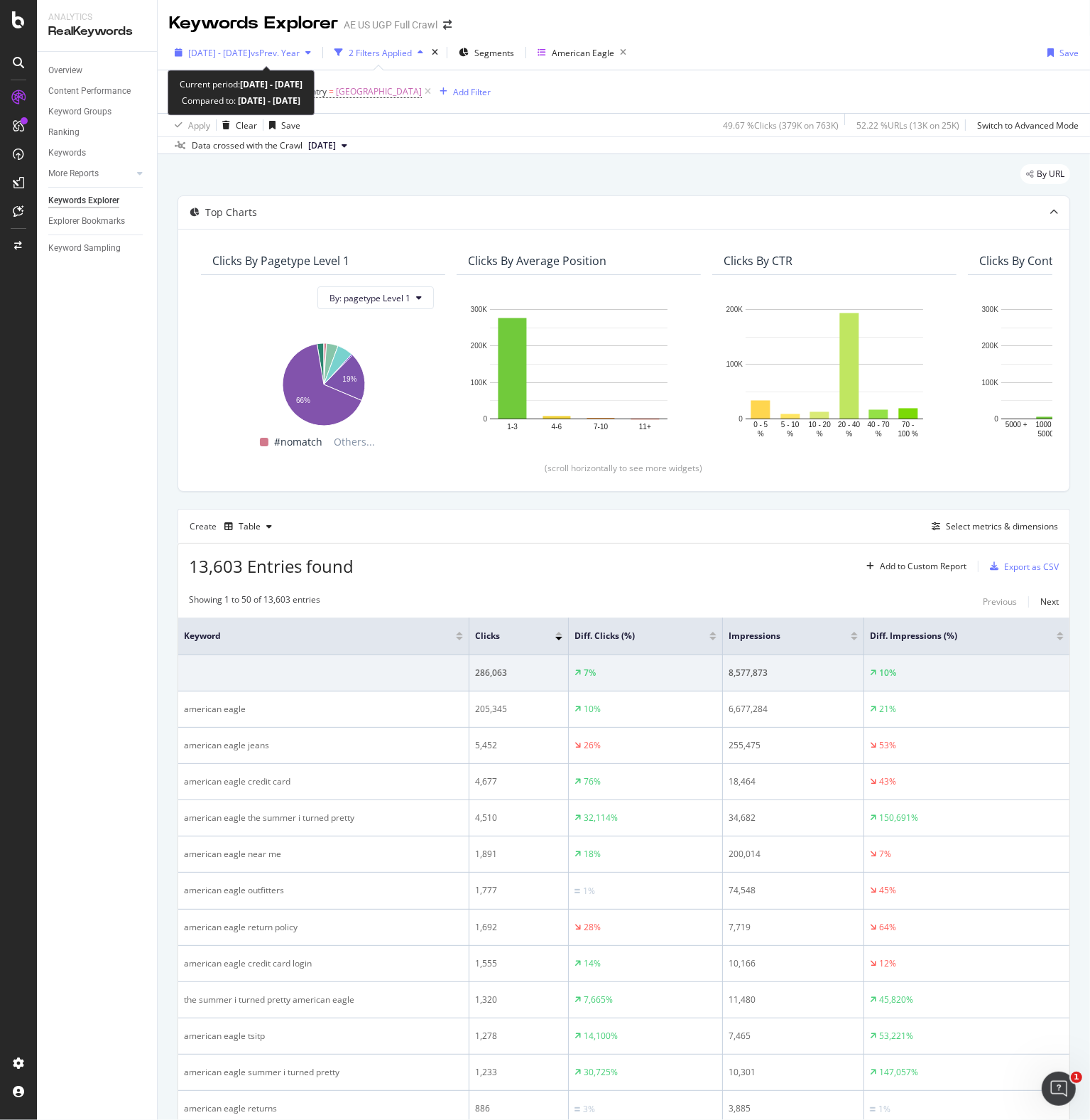
click at [311, 54] on icon "button" at bounding box center [308, 52] width 5 height 8
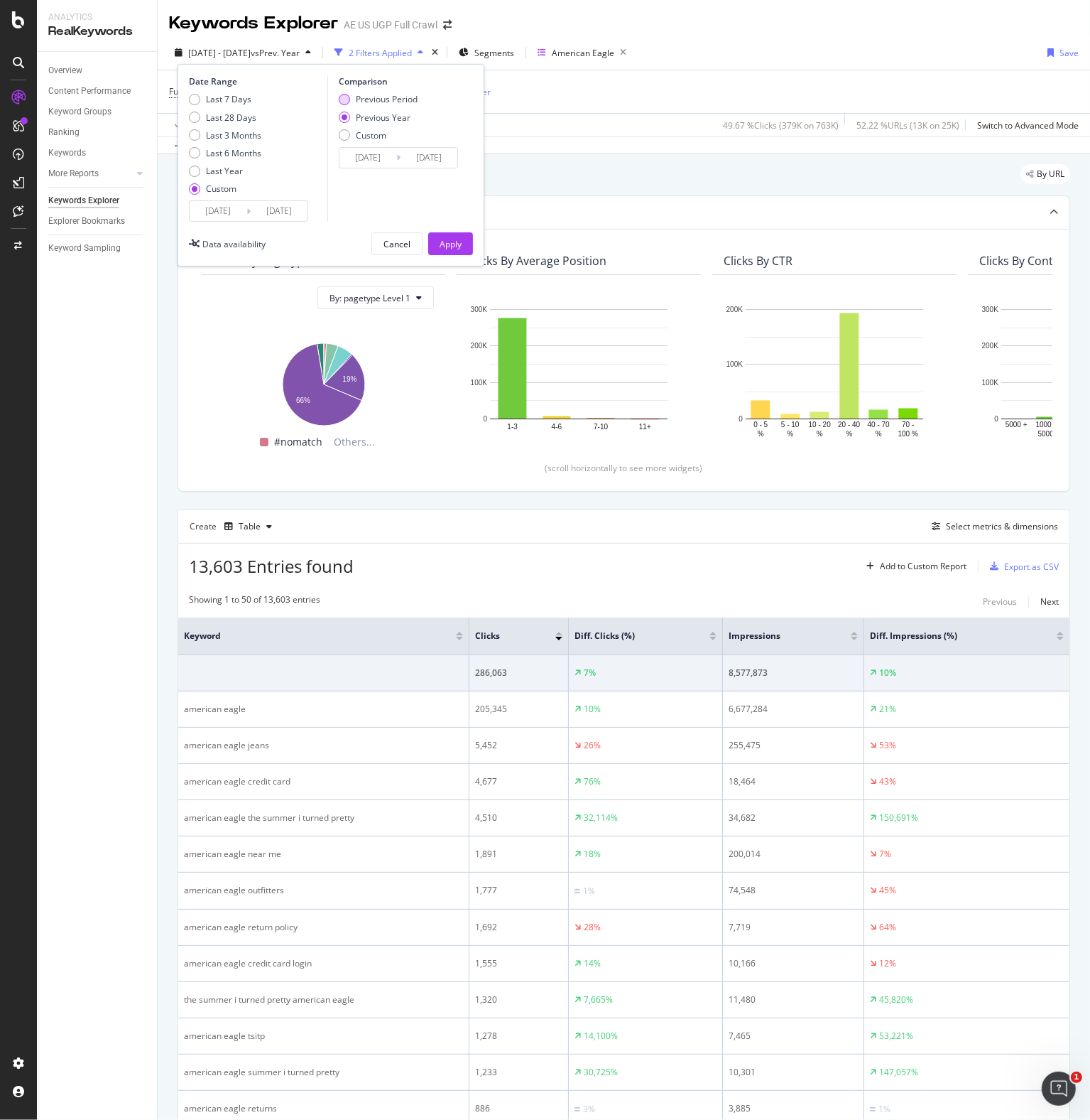
click at [375, 101] on div "Previous Period" at bounding box center [386, 99] width 62 height 12
type input "[DATE]"
click at [464, 238] on button "Apply" at bounding box center [450, 244] width 45 height 23
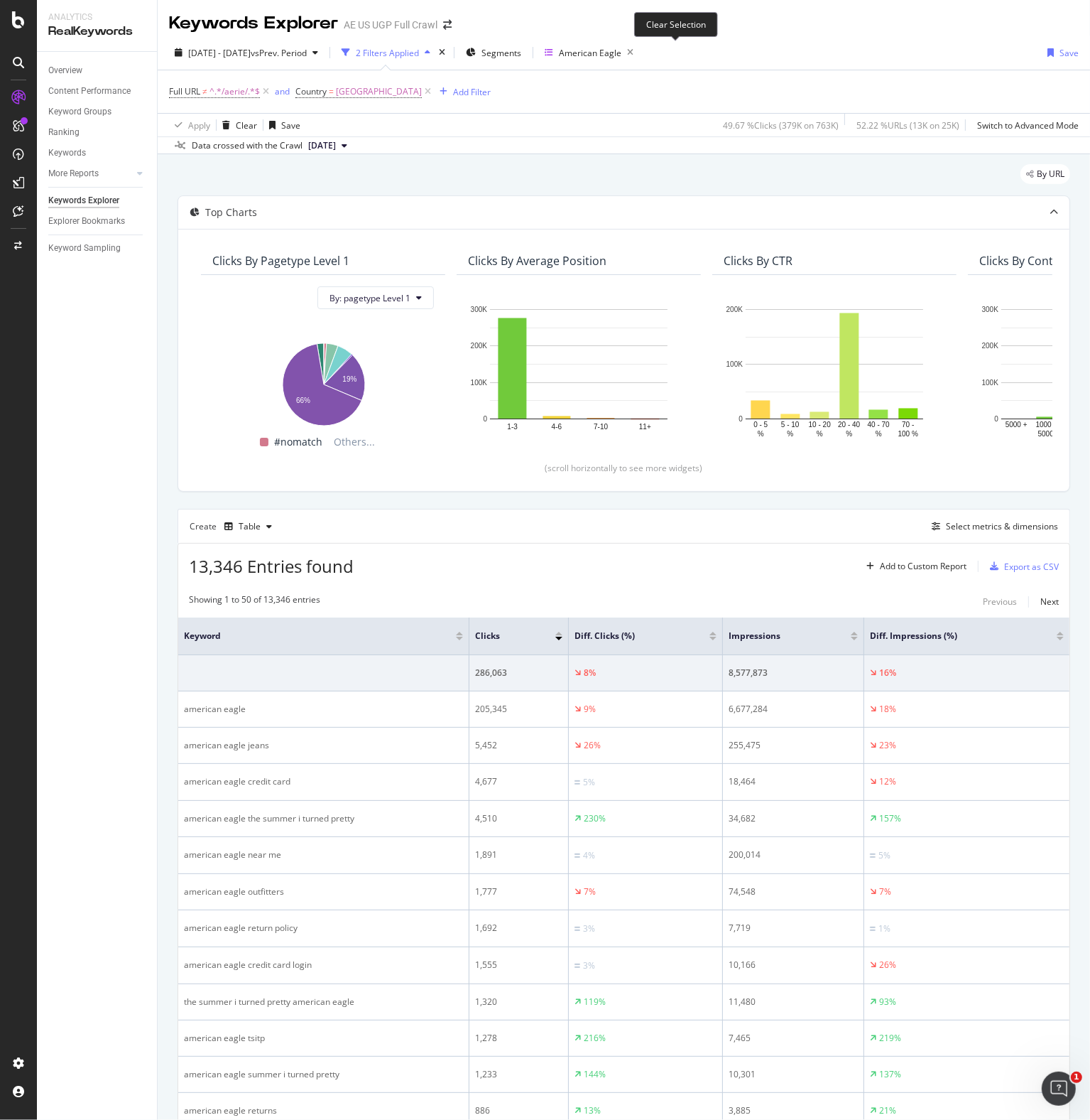
drag, startPoint x: 676, startPoint y: 51, endPoint x: 621, endPoint y: 119, distance: 87.5
click at [639, 51] on icon "button" at bounding box center [630, 52] width 17 height 20
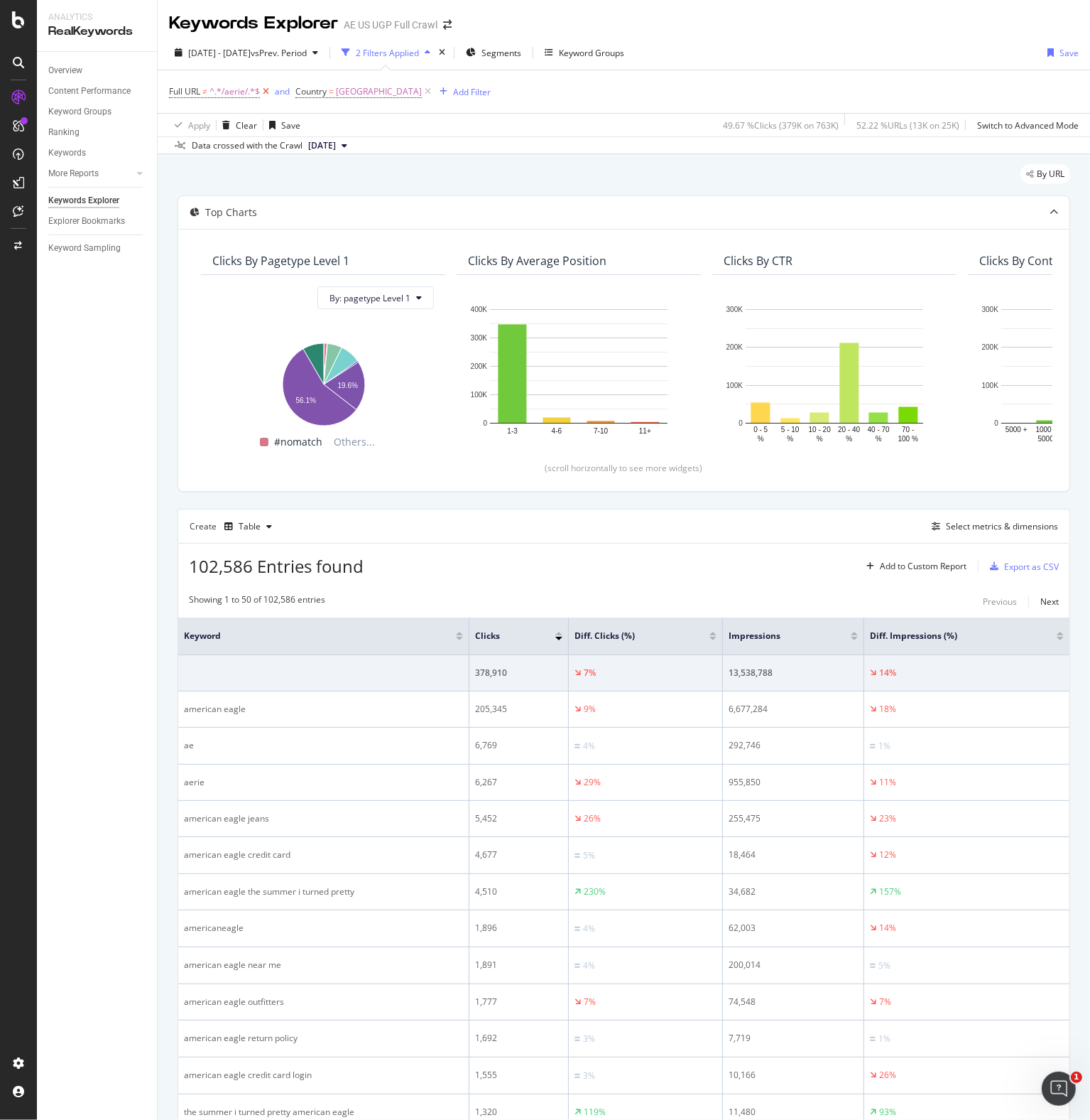
click at [265, 92] on icon at bounding box center [266, 91] width 12 height 14
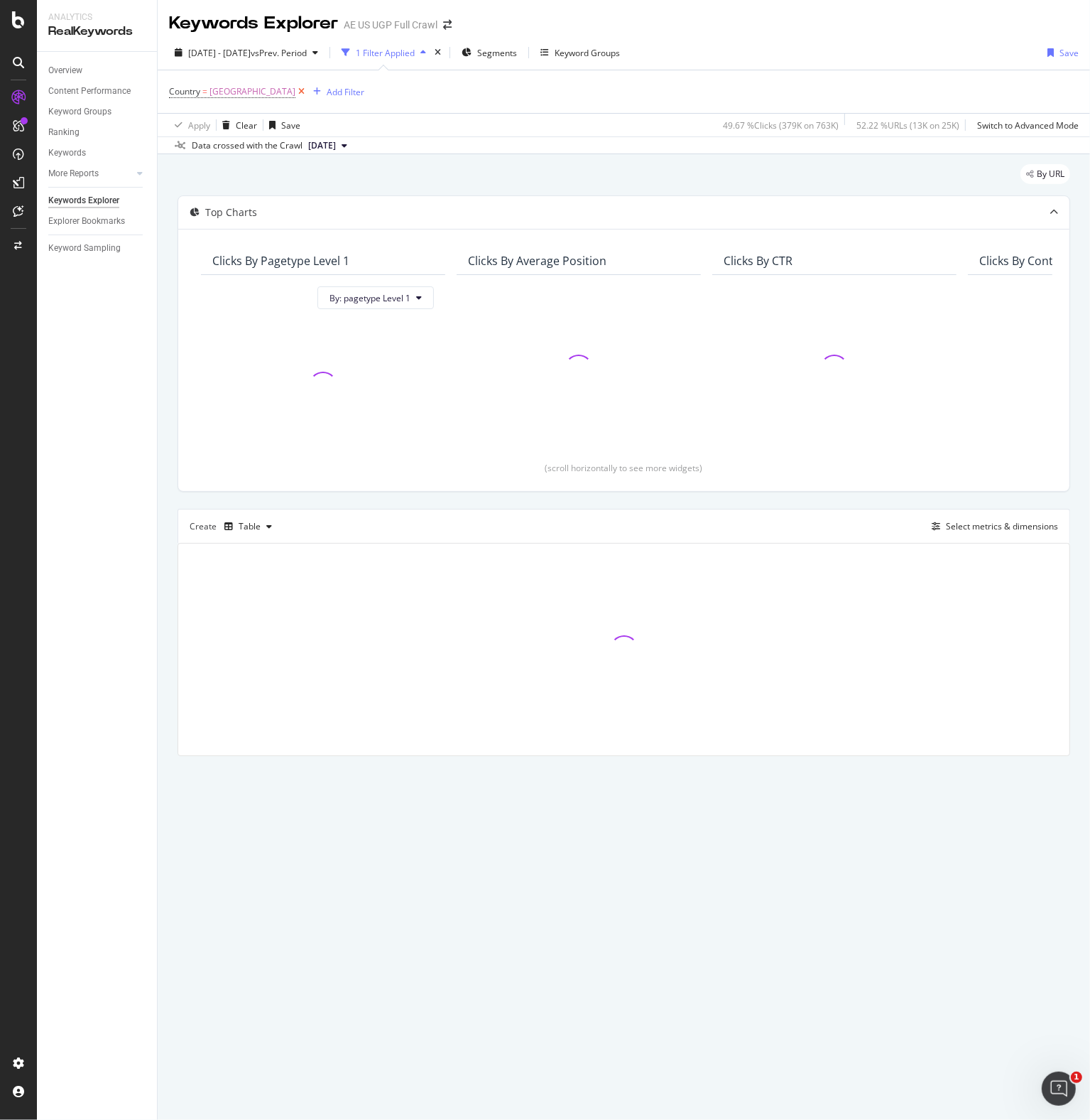
click at [308, 92] on icon at bounding box center [302, 91] width 12 height 14
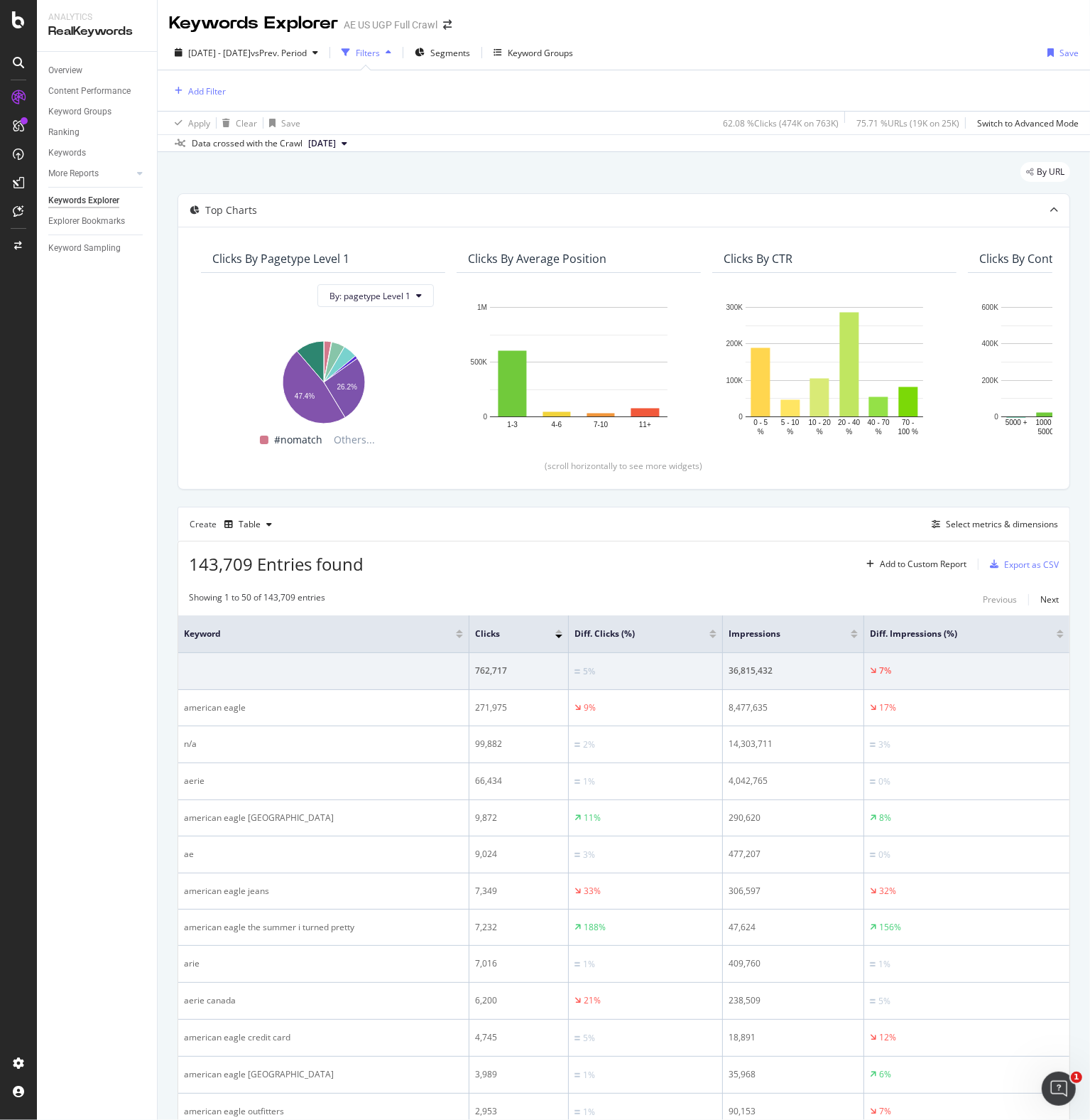
click at [594, 33] on div "Keywords Explorer AE US UGP Full Crawl" at bounding box center [623, 17] width 933 height 36
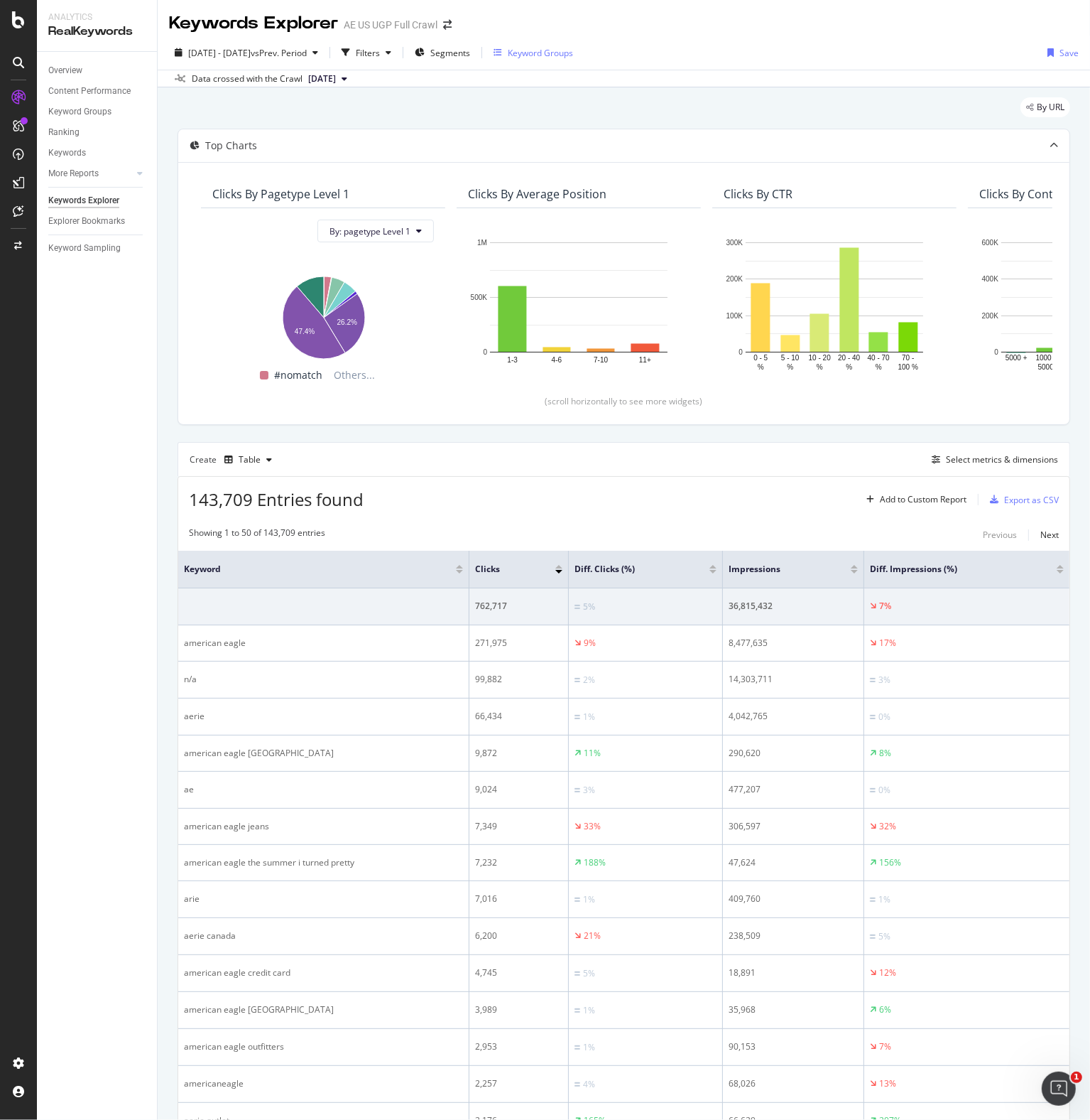
click at [573, 55] on div "Keyword Groups" at bounding box center [540, 53] width 65 height 12
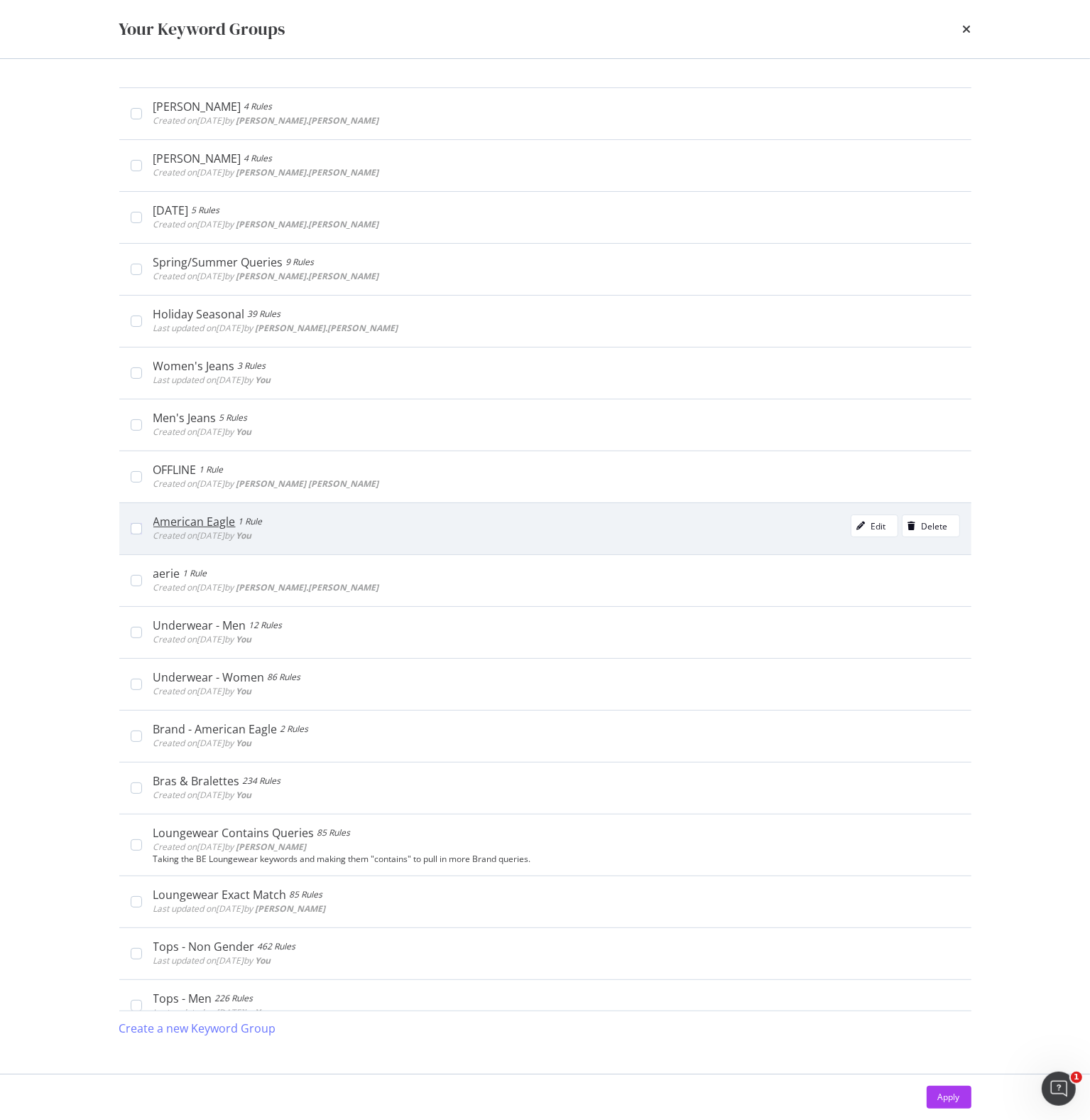
click at [199, 523] on div "American Eagle" at bounding box center [195, 521] width 82 height 14
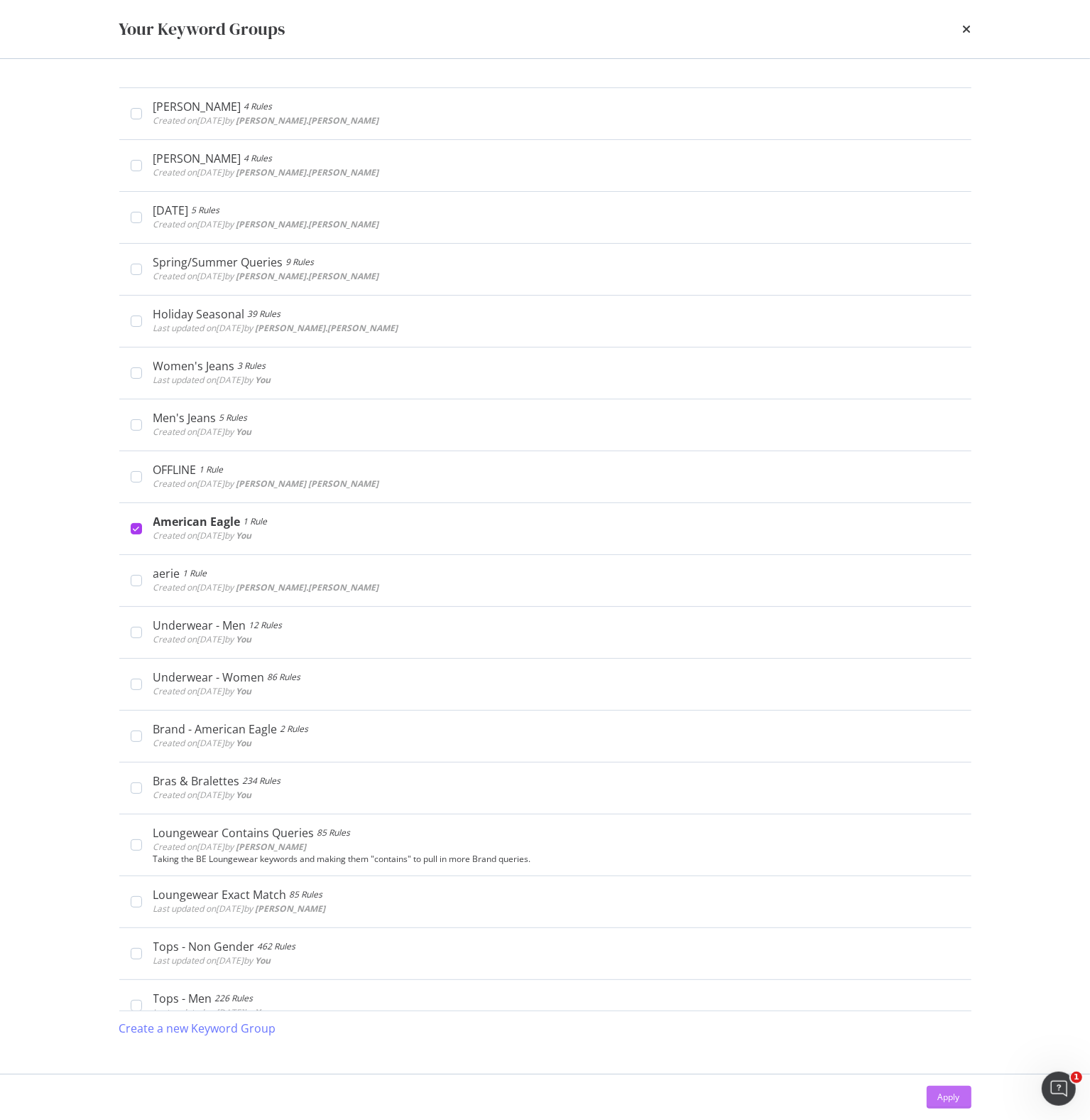
click at [957, 1103] on div "Apply" at bounding box center [949, 1097] width 22 height 21
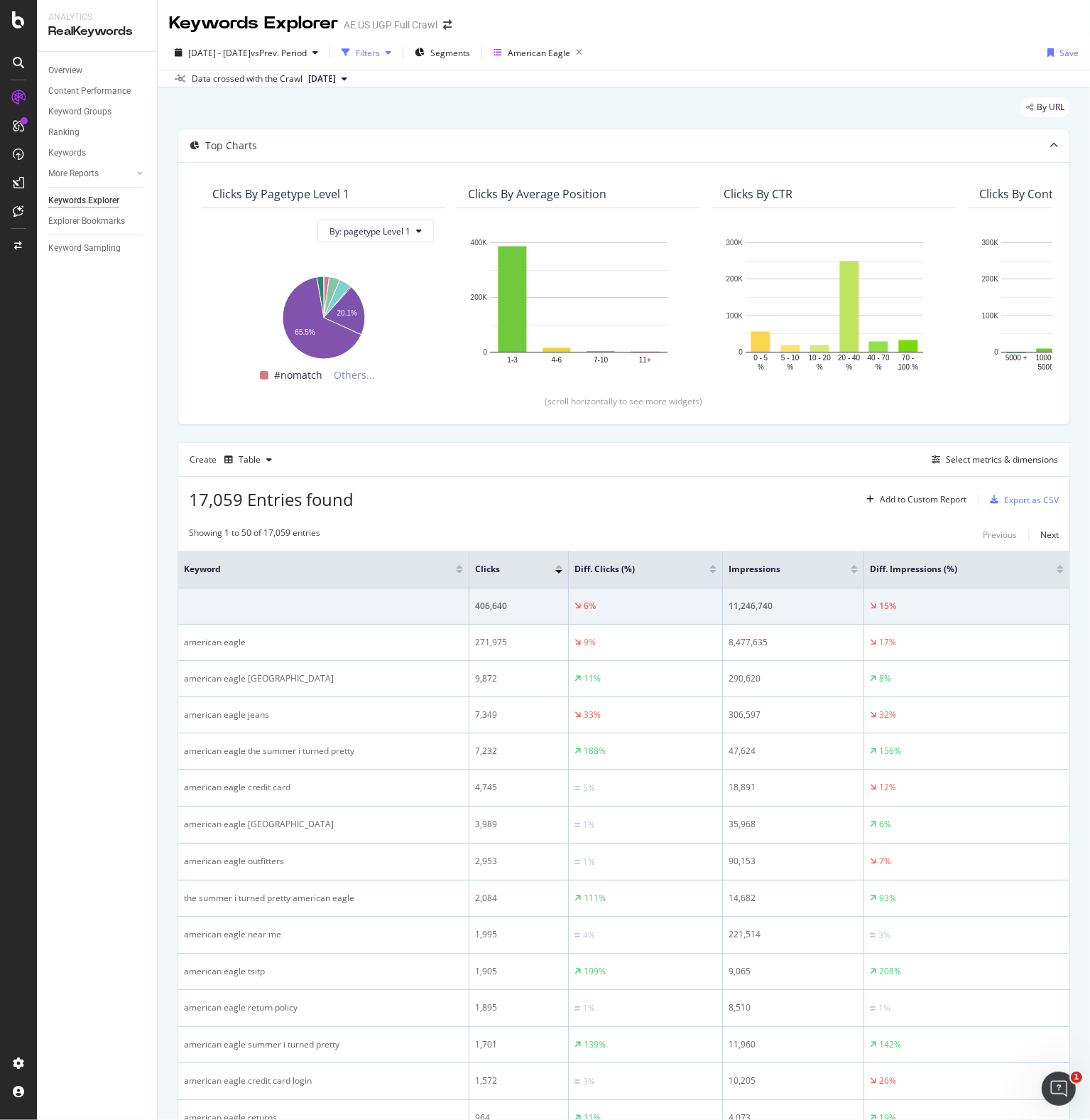
click at [380, 49] on div "Filters" at bounding box center [368, 53] width 24 height 12
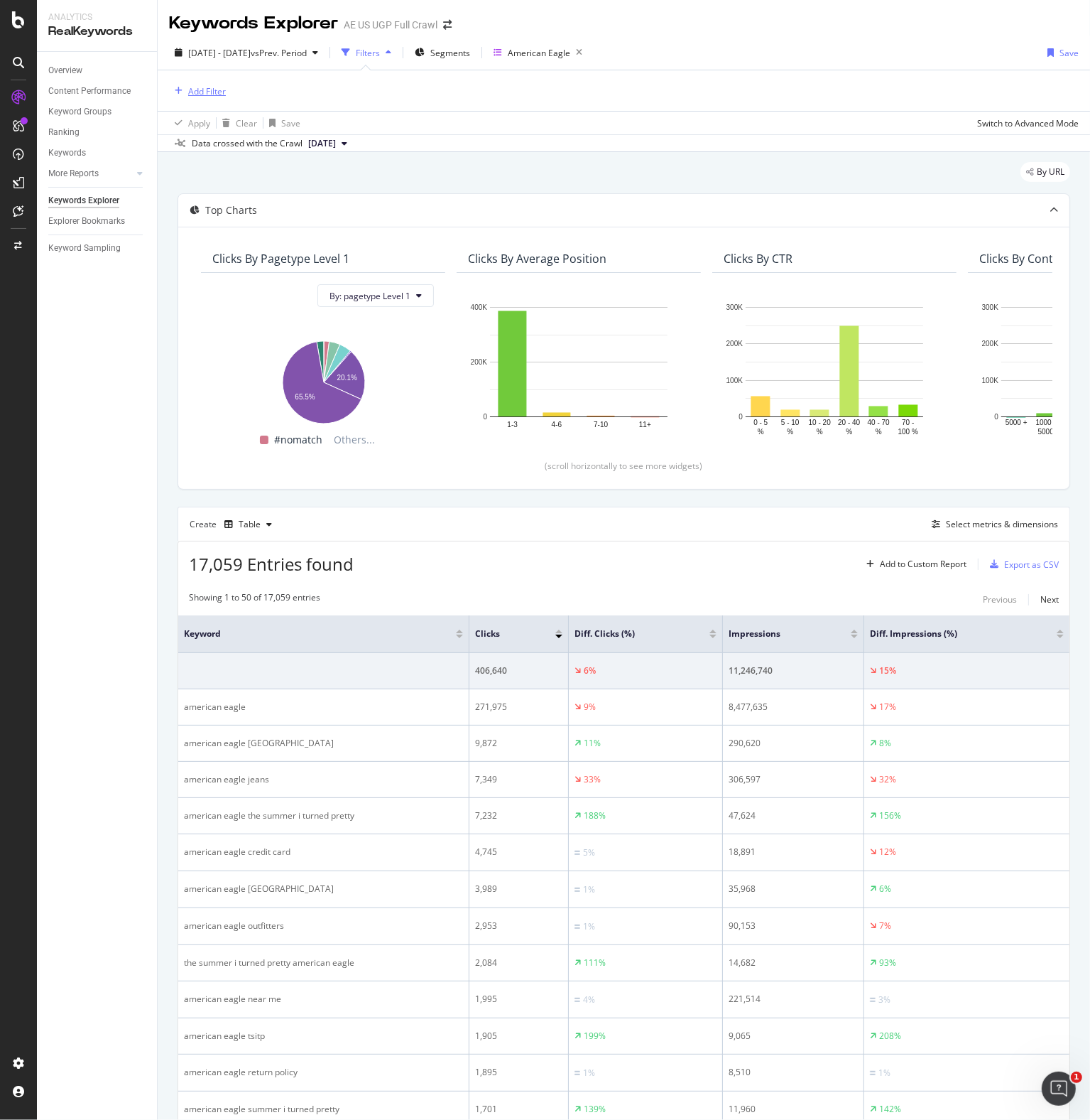
click at [192, 87] on div "Add Filter" at bounding box center [208, 91] width 38 height 12
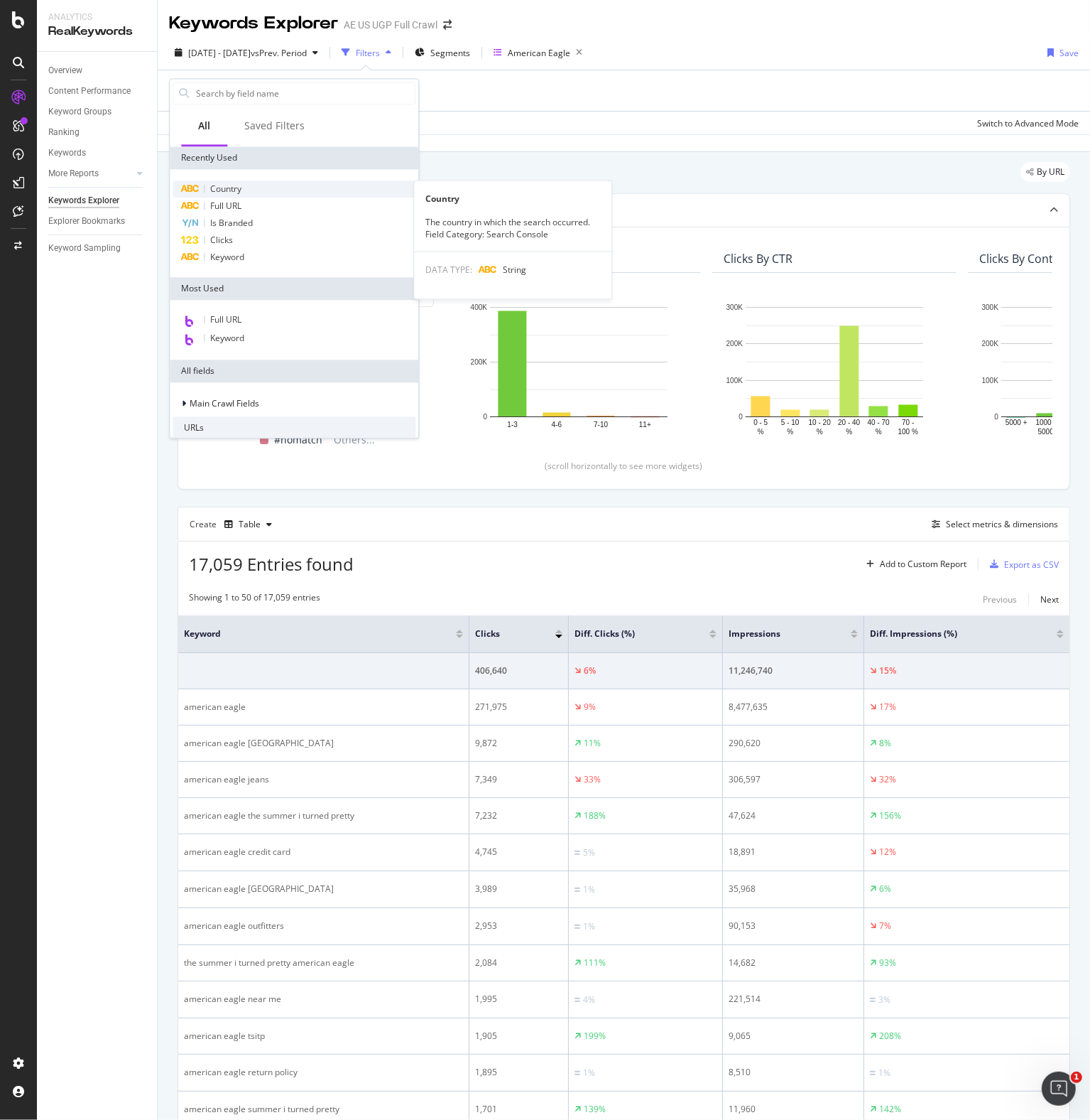
click at [277, 188] on div "Country" at bounding box center [294, 189] width 243 height 17
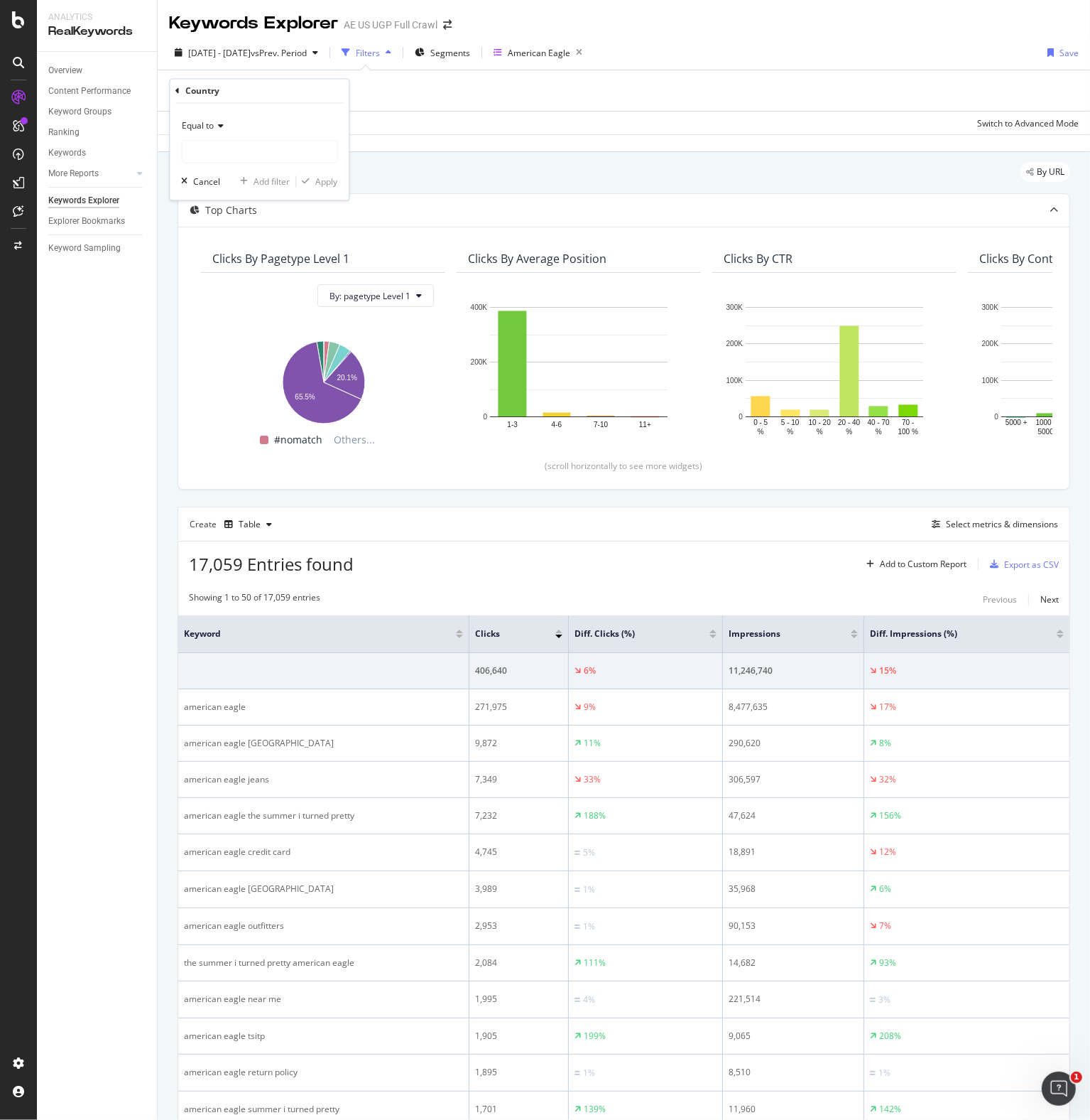
click at [200, 127] on span "Equal to" at bounding box center [198, 126] width 32 height 12
click at [217, 110] on div "Equal to Cancel Add filter Apply" at bounding box center [258, 151] width 179 height 97
click at [218, 138] on div "Equal to" at bounding box center [259, 139] width 157 height 49
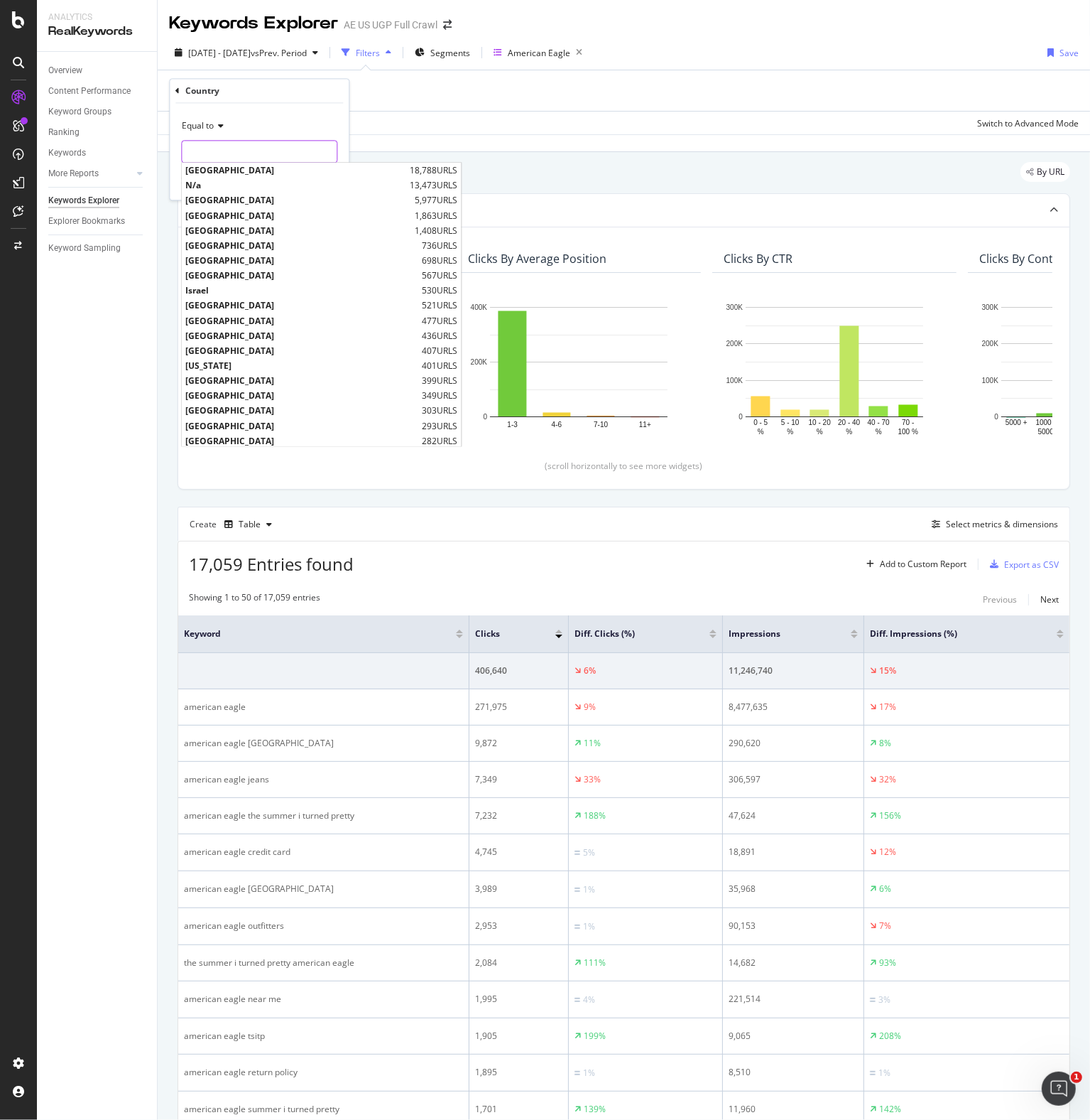
click at [218, 148] on input "text" at bounding box center [259, 152] width 155 height 23
click at [220, 167] on span "[GEOGRAPHIC_DATA]" at bounding box center [296, 171] width 221 height 12
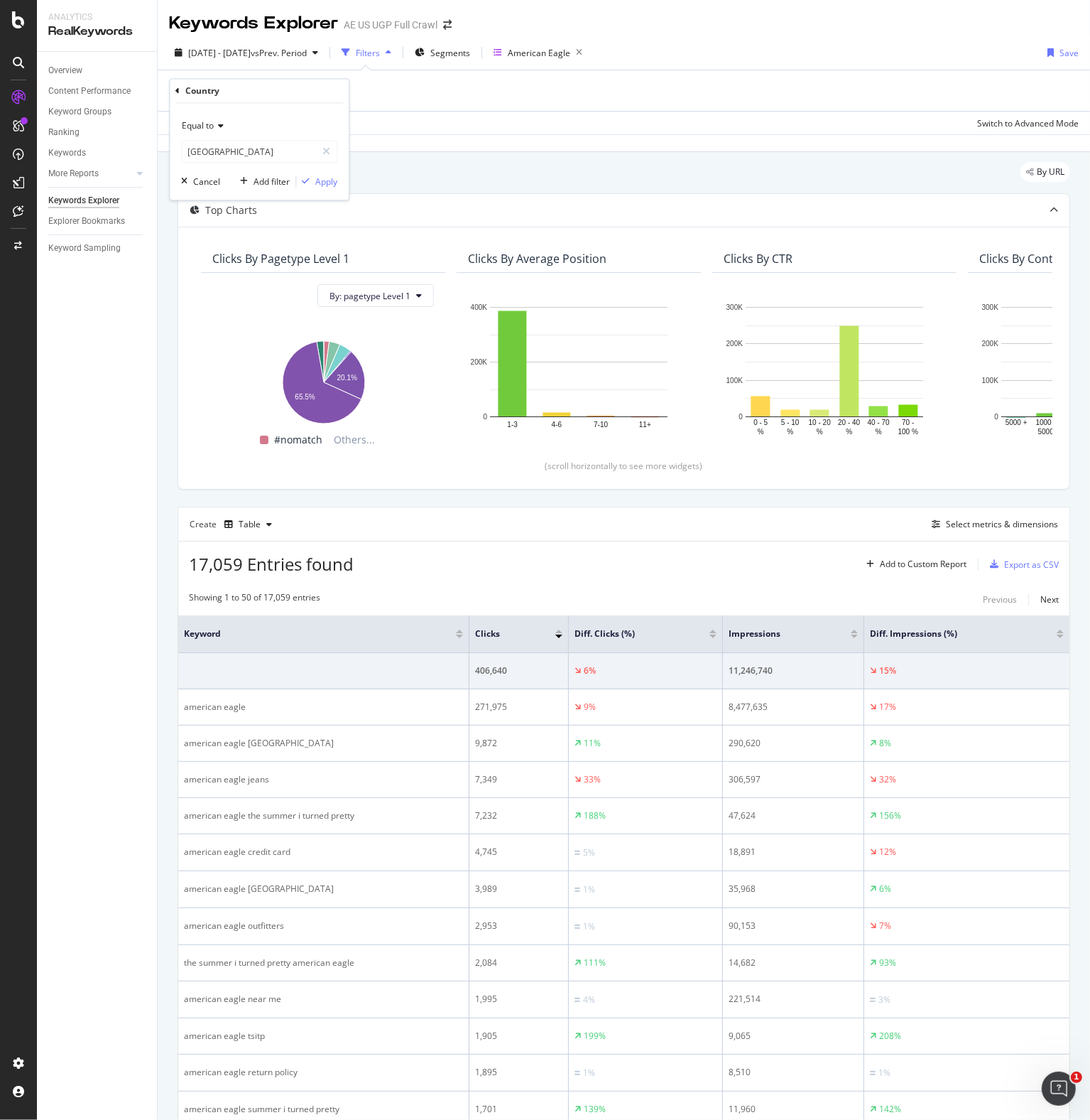
type input "[GEOGRAPHIC_DATA]"
click at [330, 184] on div "Apply" at bounding box center [326, 182] width 22 height 12
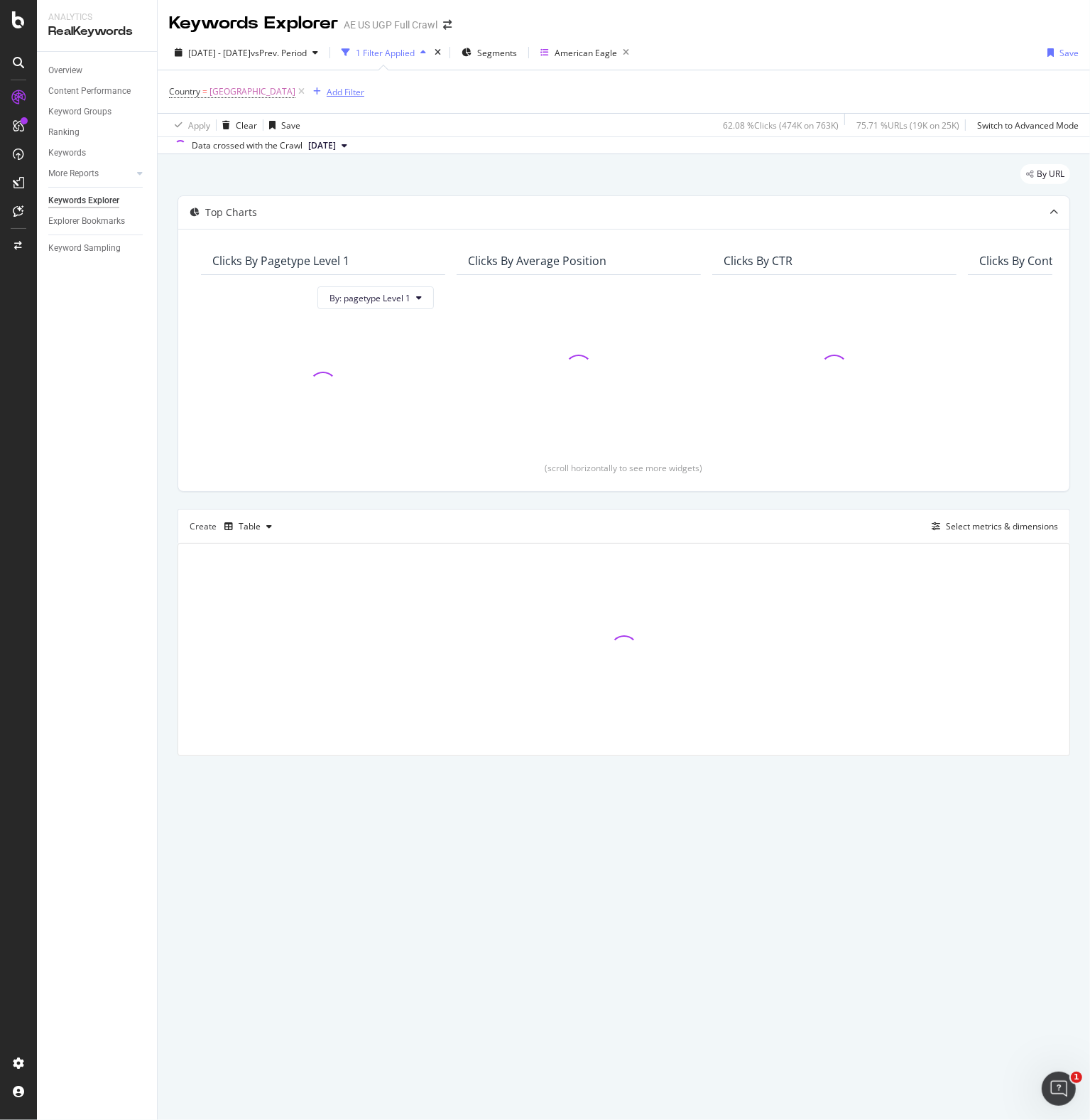
click at [355, 97] on div "Add Filter" at bounding box center [346, 92] width 38 height 12
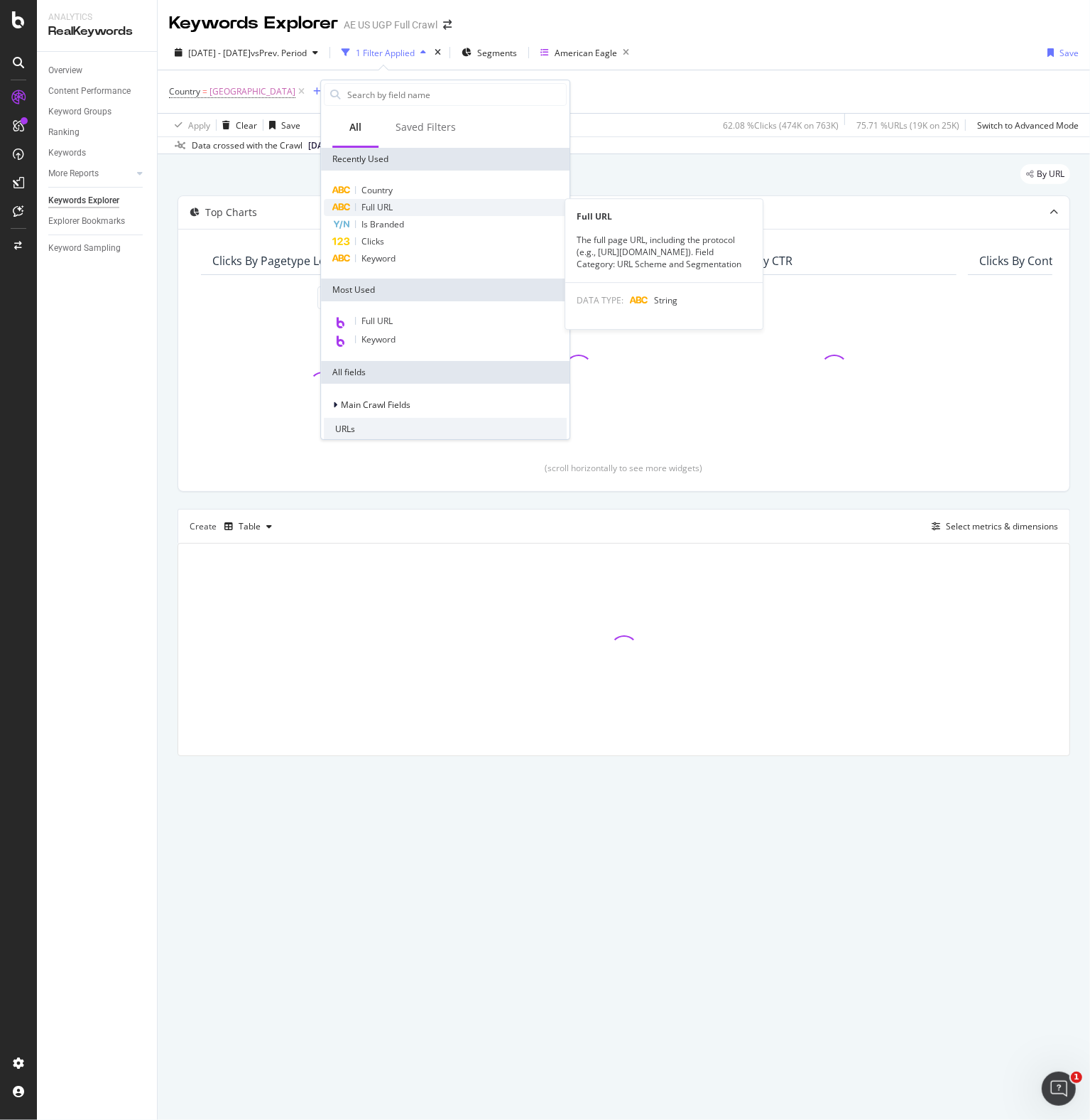
click at [376, 201] on span "Full URL" at bounding box center [377, 207] width 31 height 12
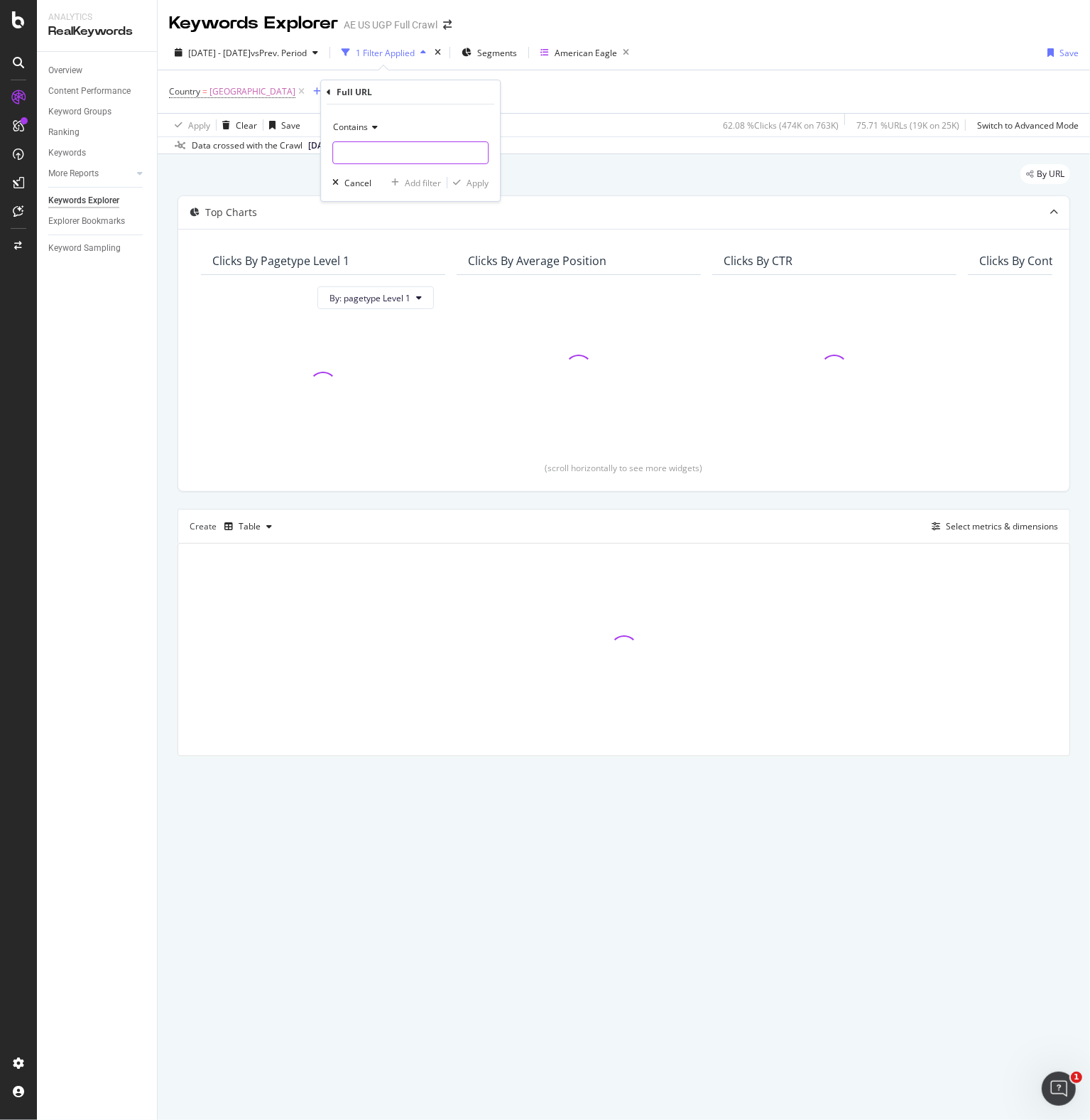
click at [363, 159] on input "text" at bounding box center [410, 153] width 155 height 23
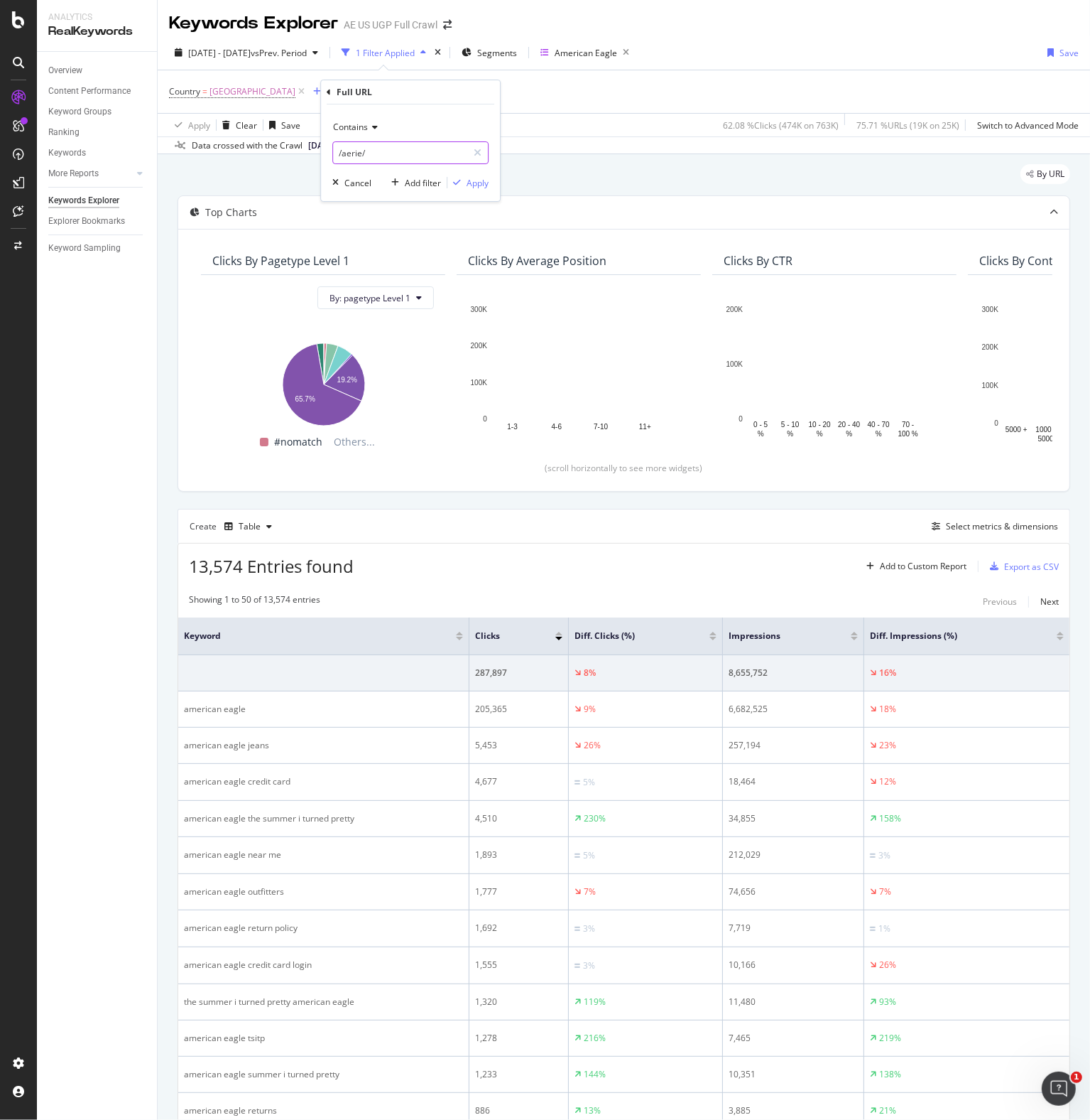
type input "/aerie/"
click at [490, 184] on div "Contains /aerie/ Cancel Add filter Apply" at bounding box center [410, 152] width 179 height 97
click at [477, 183] on div "Apply" at bounding box center [477, 183] width 22 height 12
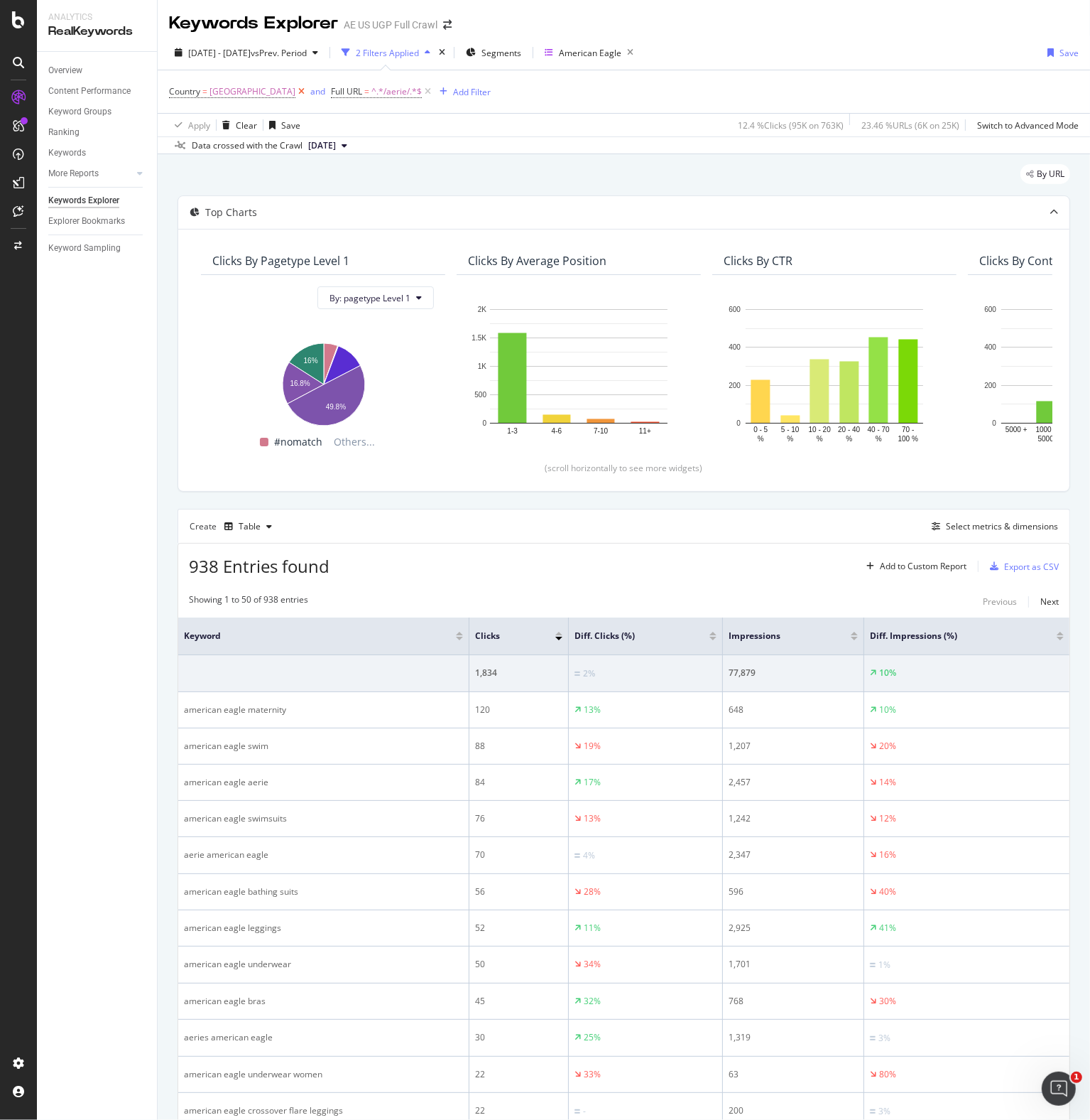
click at [308, 94] on icon at bounding box center [302, 91] width 12 height 14
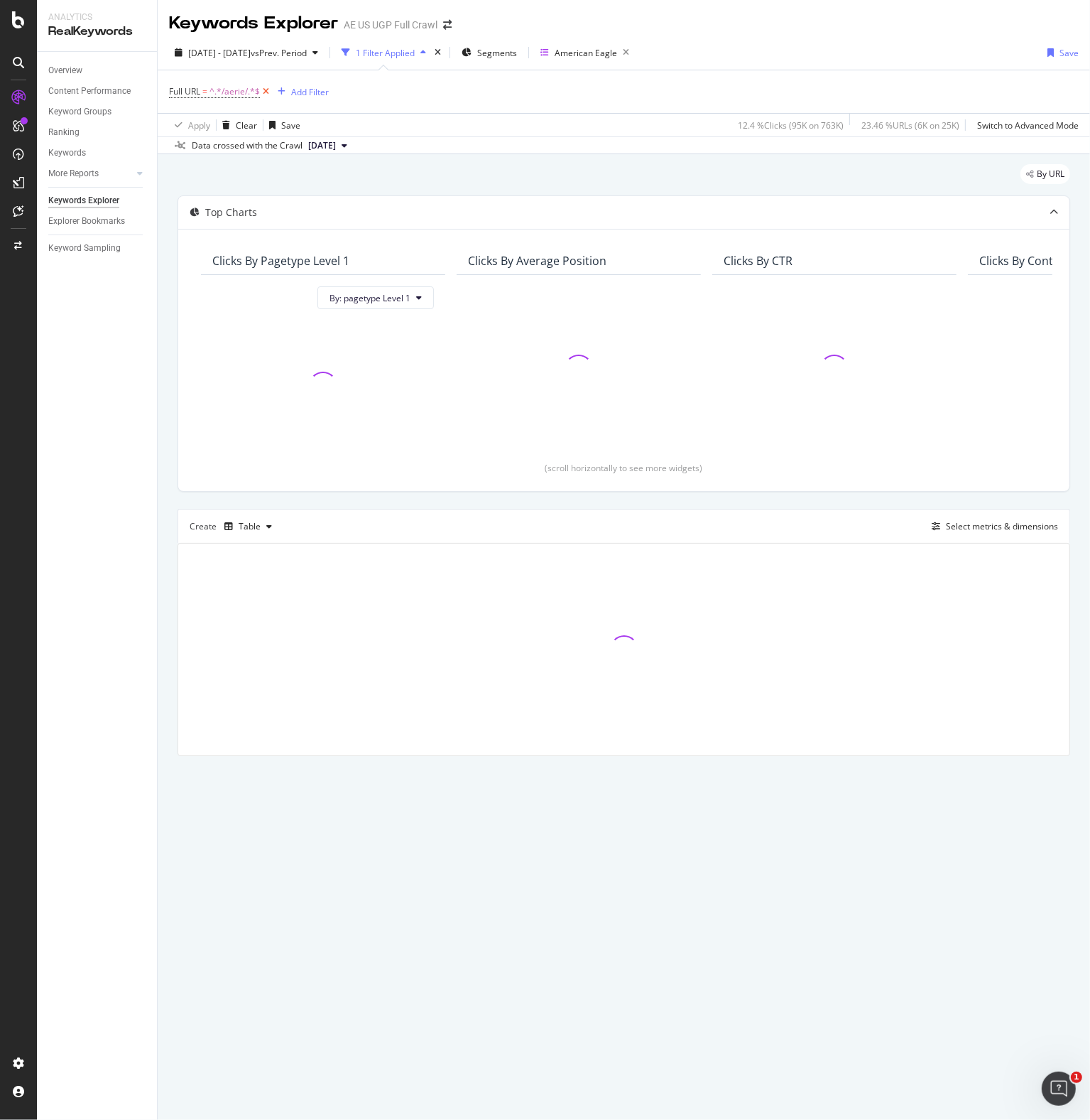
click at [266, 92] on icon at bounding box center [266, 91] width 12 height 14
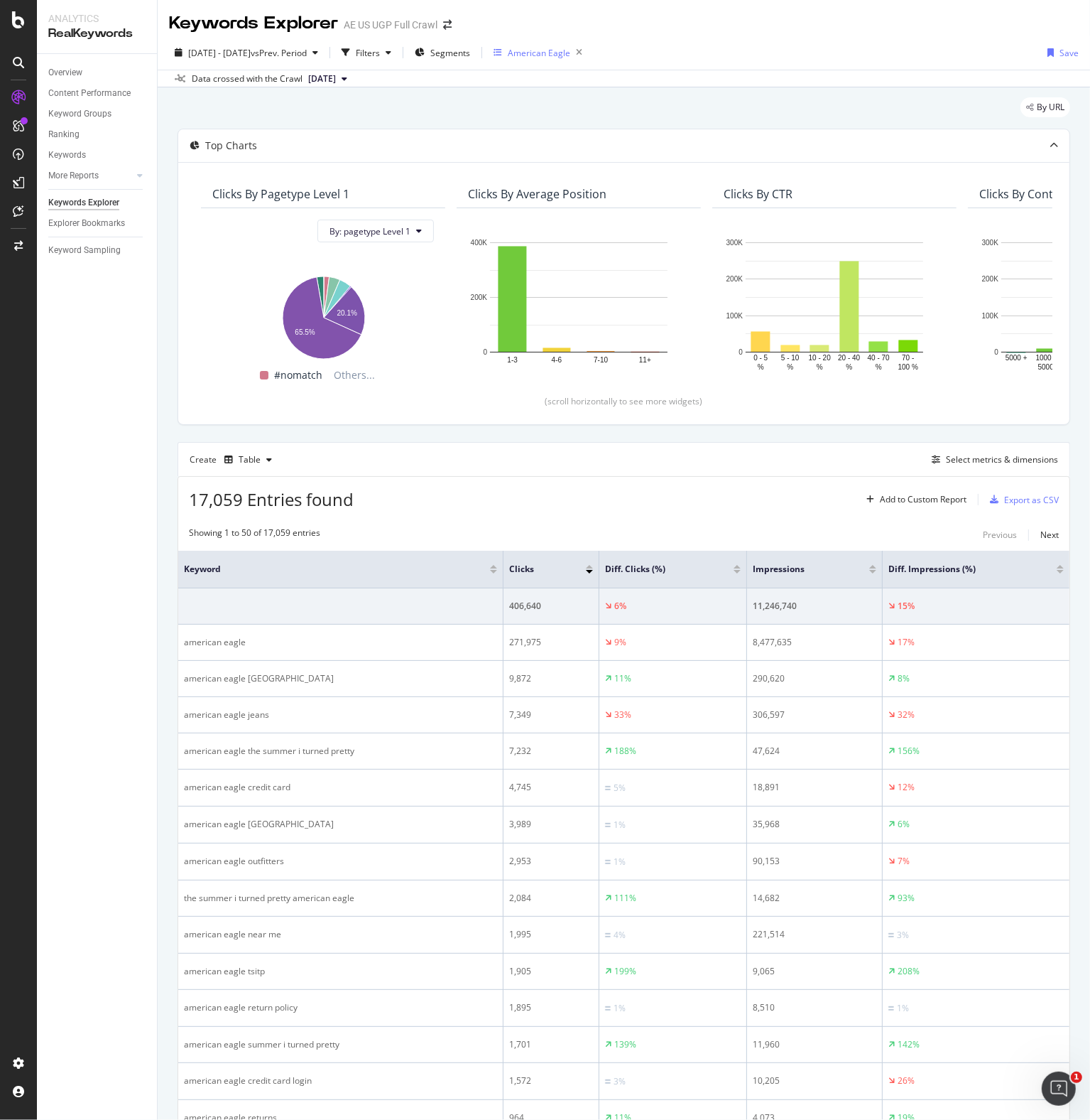
click at [570, 52] on div "American Eagle" at bounding box center [539, 53] width 62 height 12
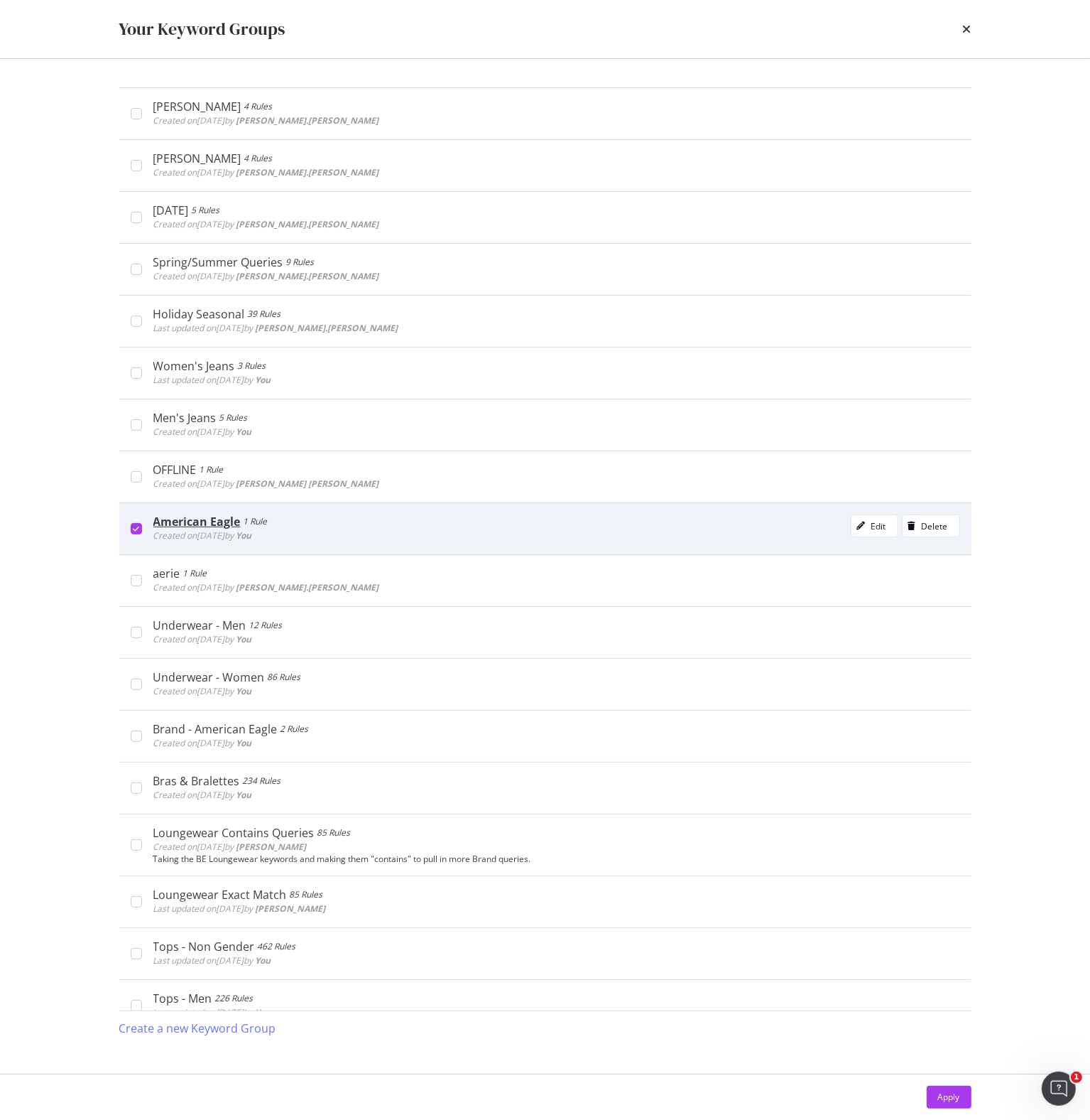
click at [138, 527] on icon "modal" at bounding box center [136, 528] width 6 height 7
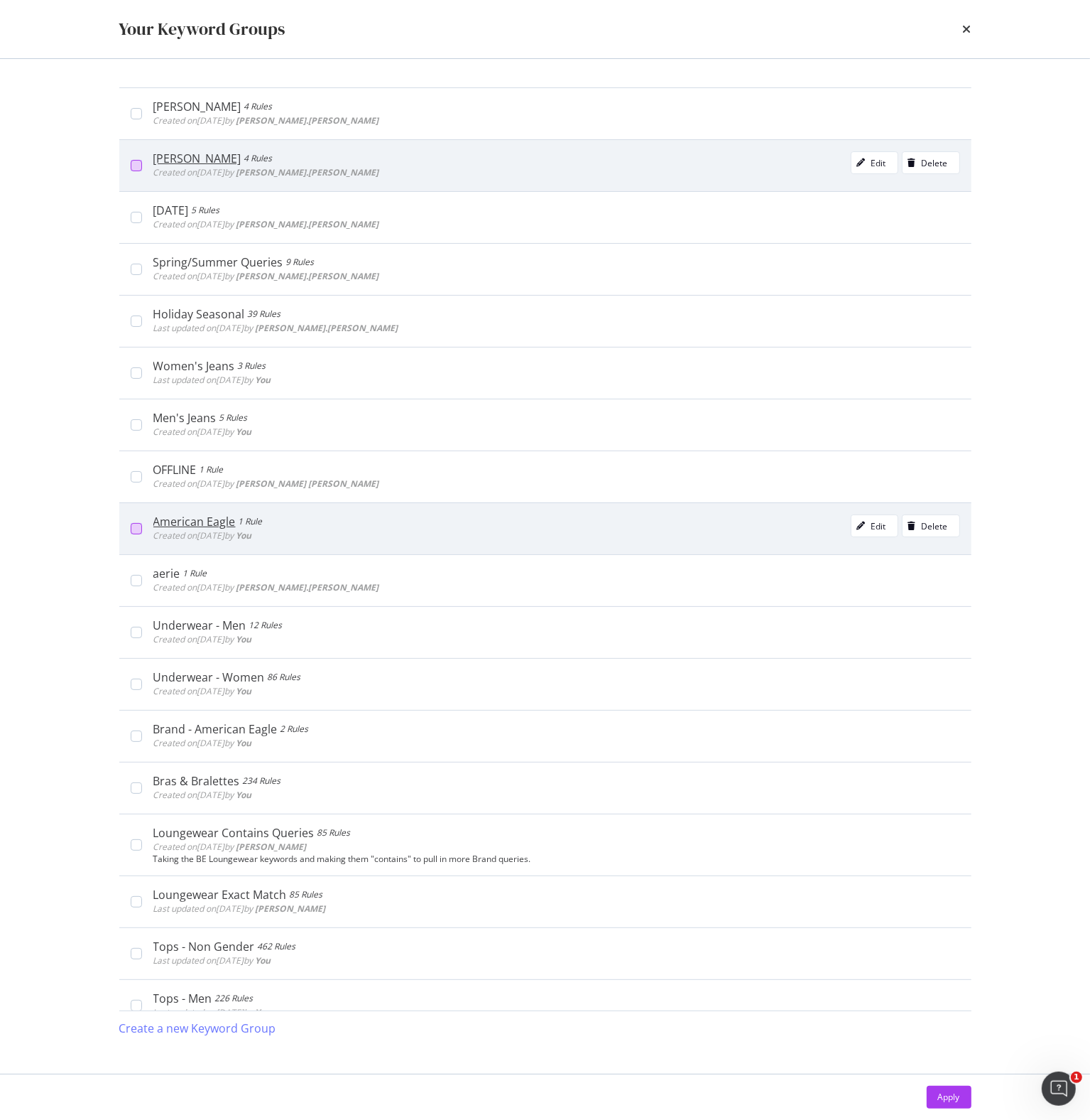
click at [138, 162] on div "modal" at bounding box center [136, 165] width 11 height 11
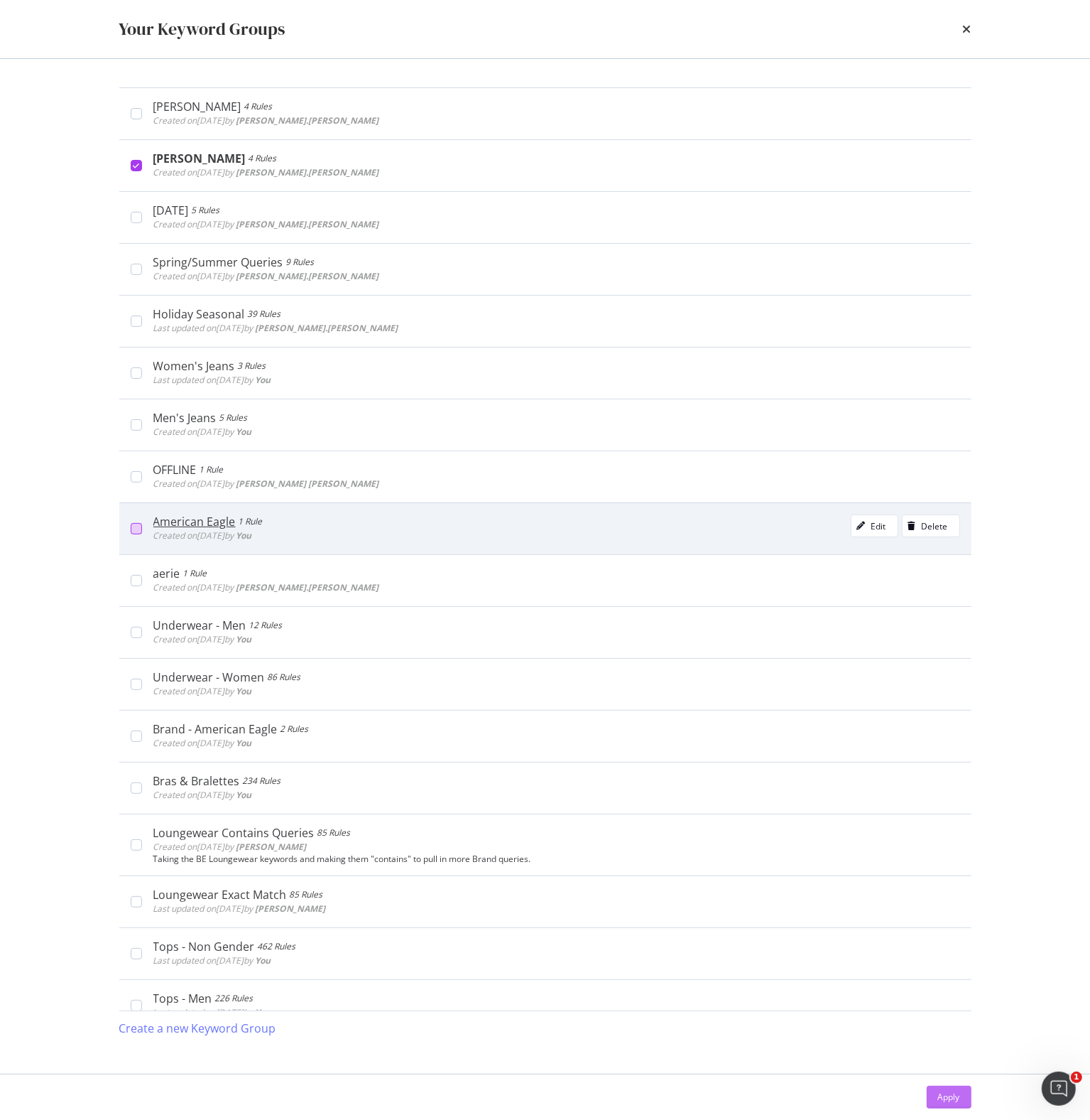
click at [946, 1105] on div "Apply" at bounding box center [949, 1097] width 22 height 21
